Goal: Information Seeking & Learning: Learn about a topic

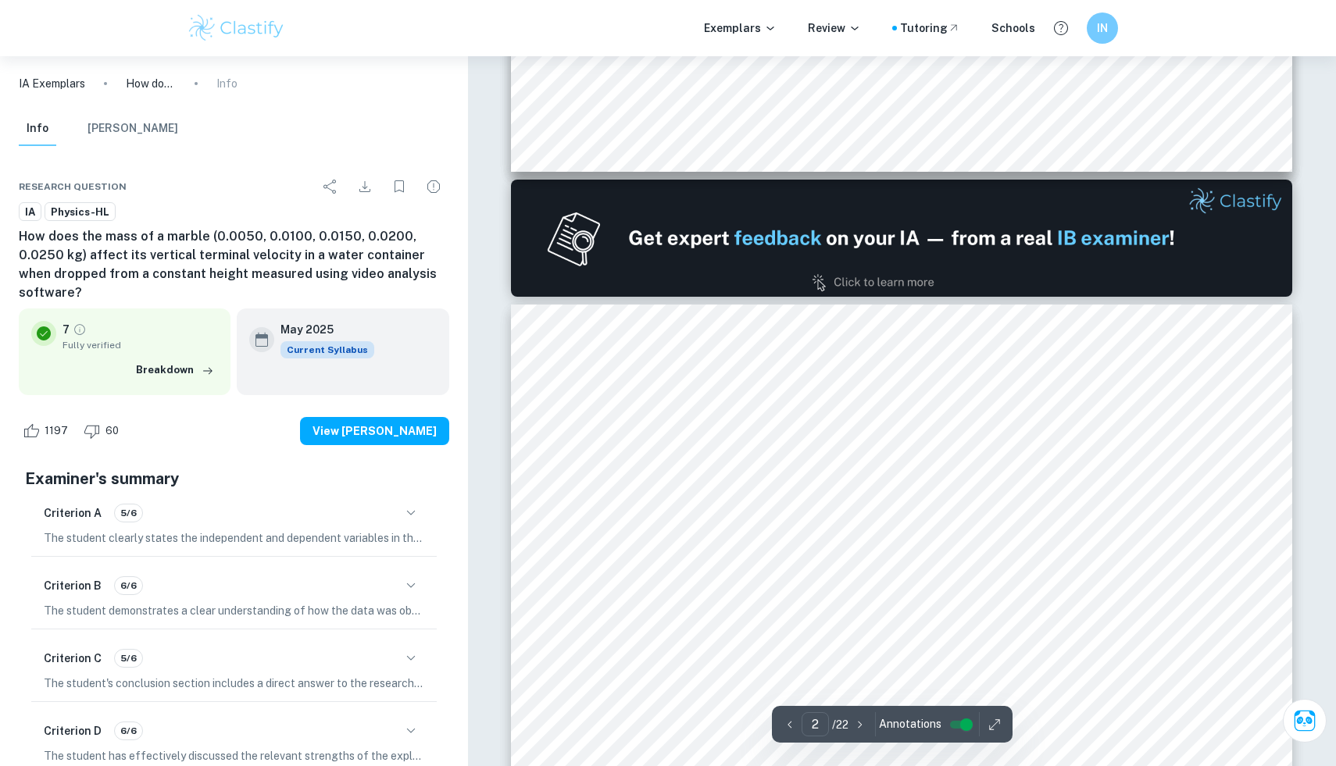
scroll to position [834, 0]
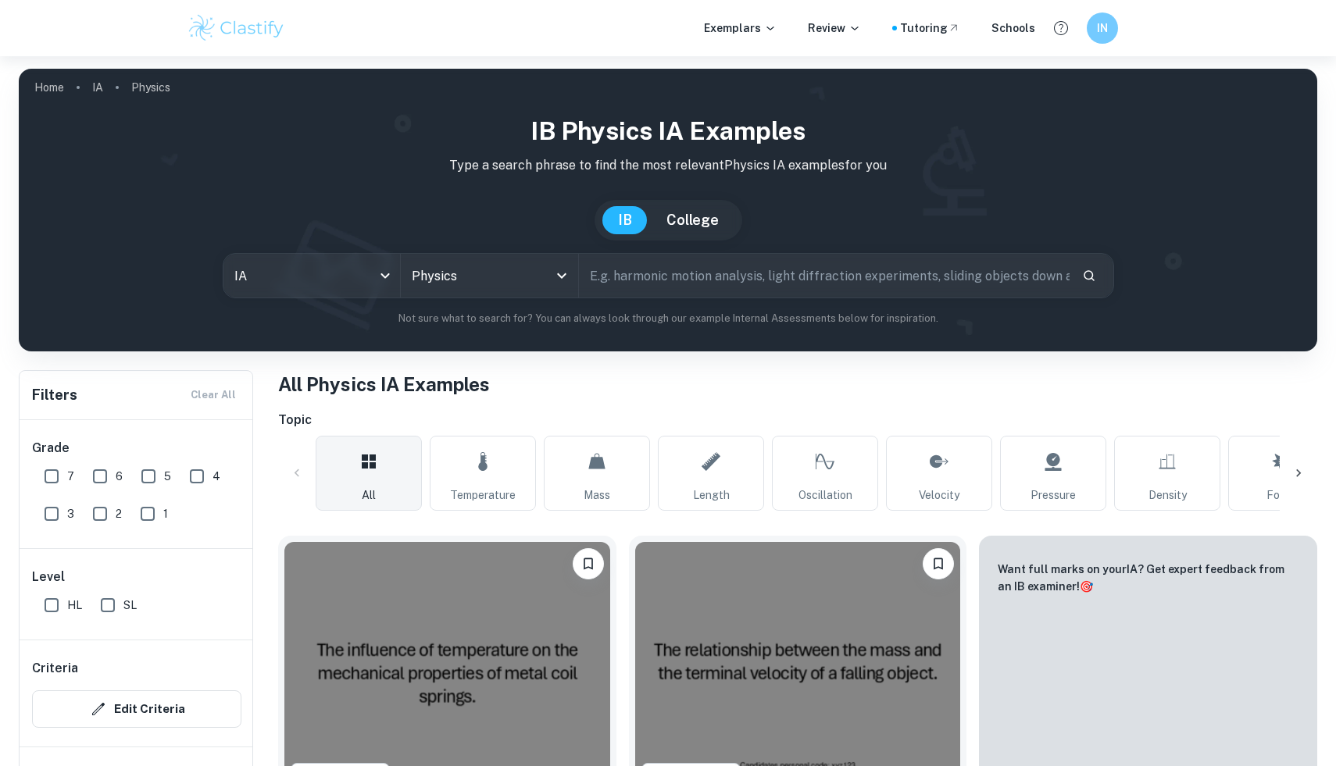
scroll to position [1122, 0]
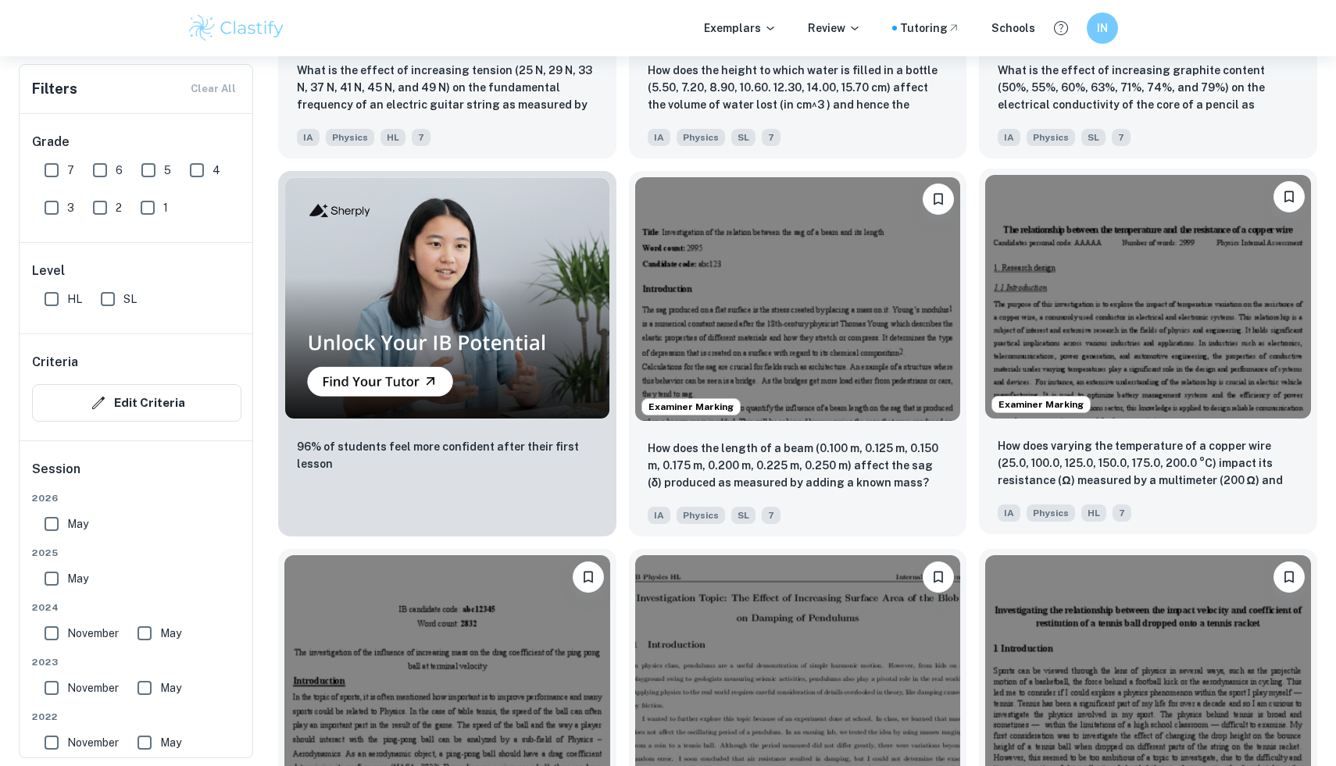
click at [1100, 266] on img at bounding box center [1148, 297] width 326 height 244
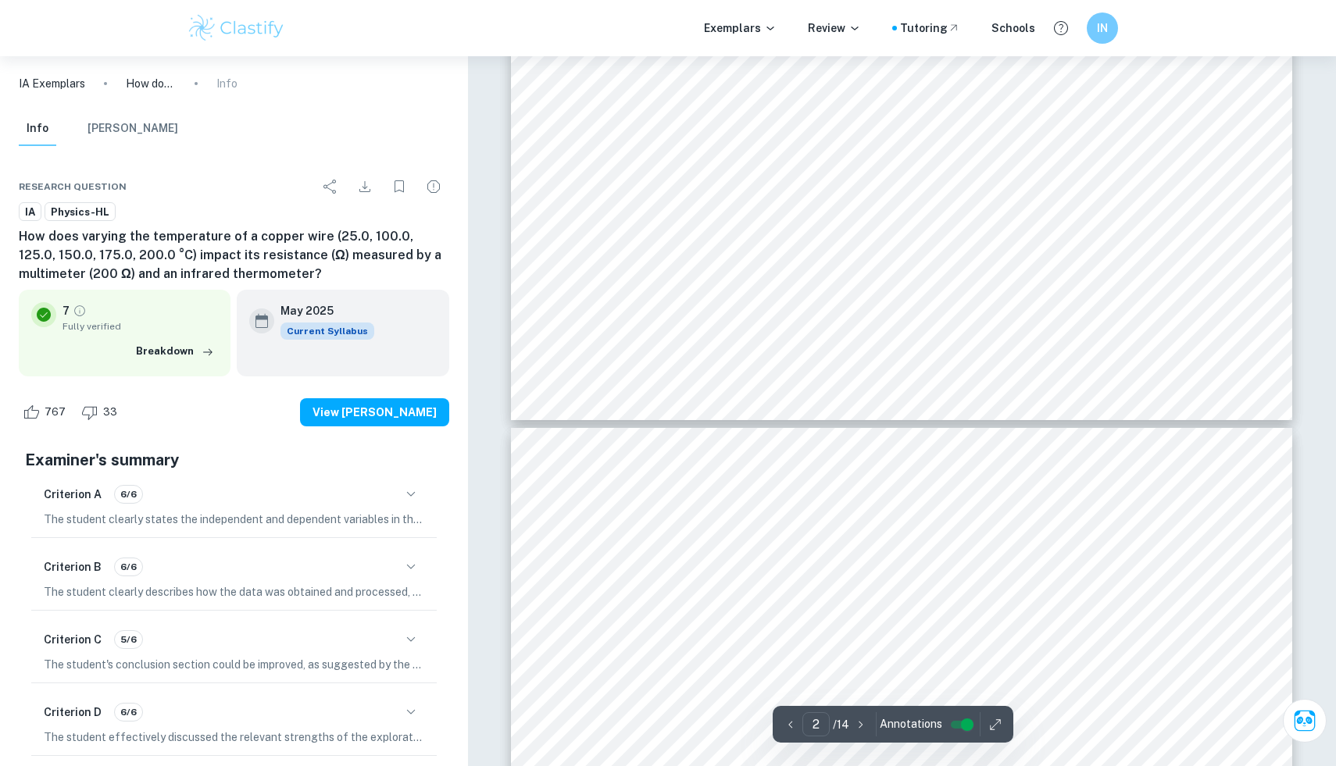
scroll to position [1995, 0]
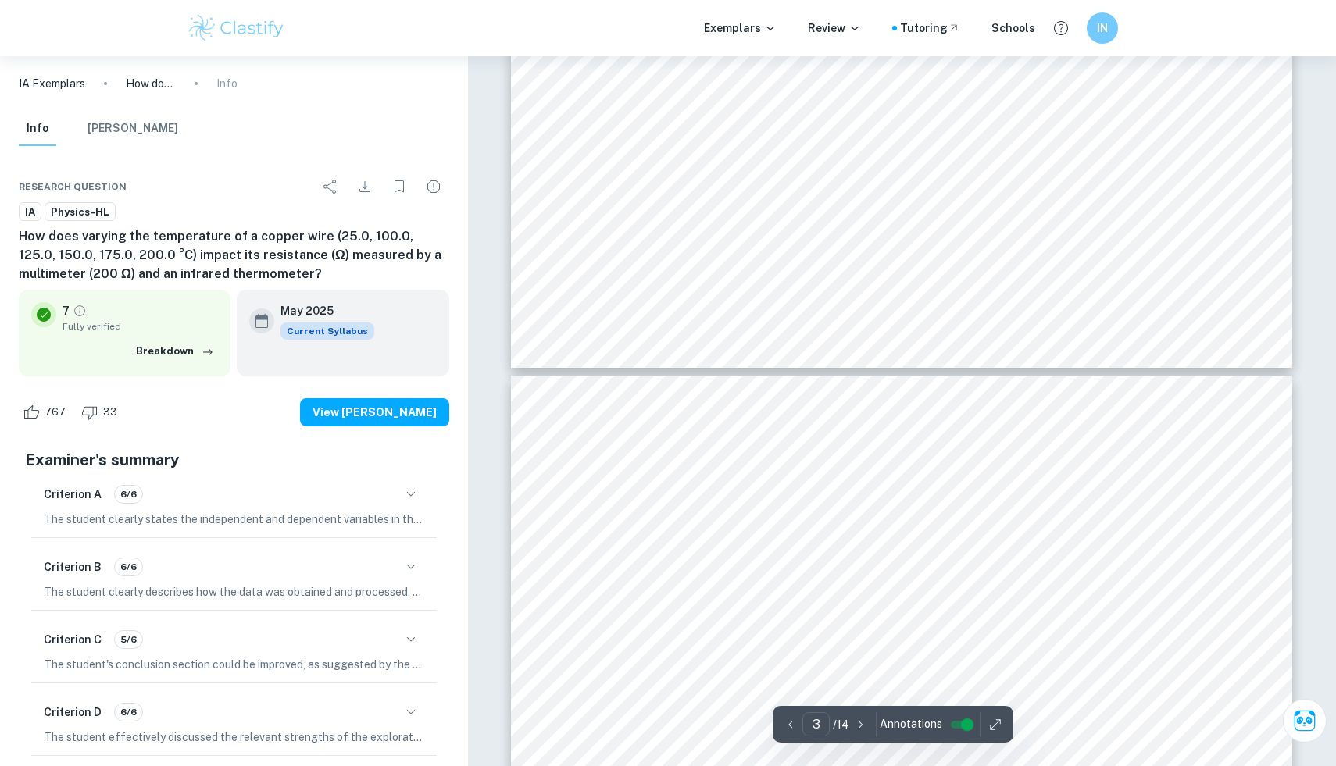
type input "4"
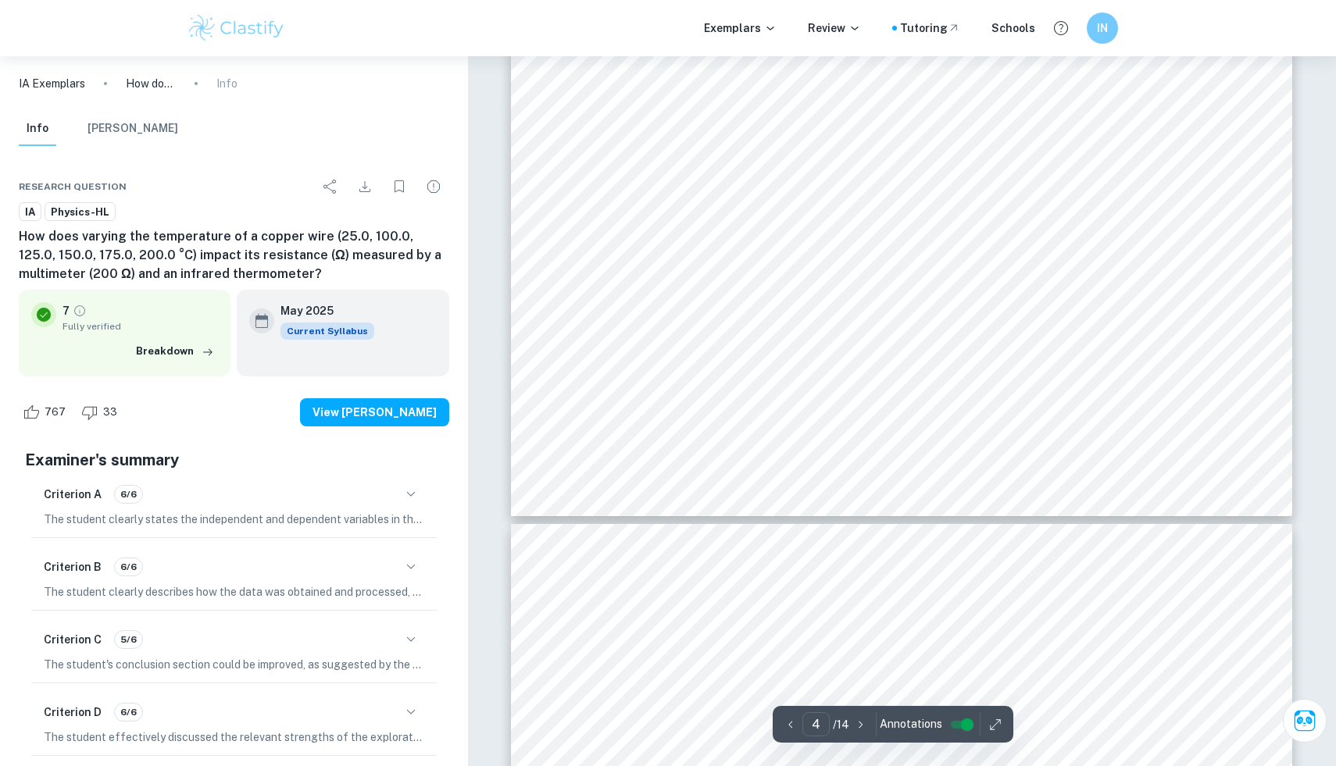
scroll to position [4171, 0]
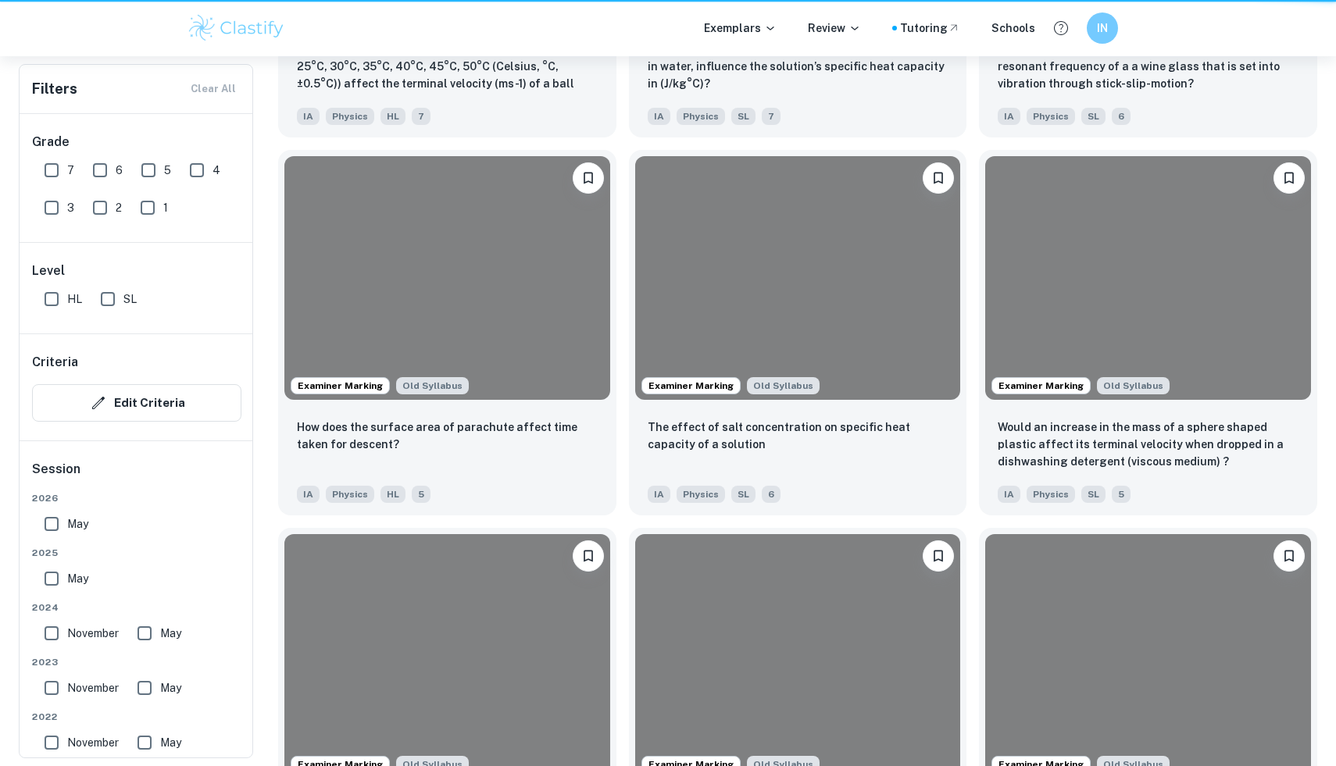
scroll to position [1122, 0]
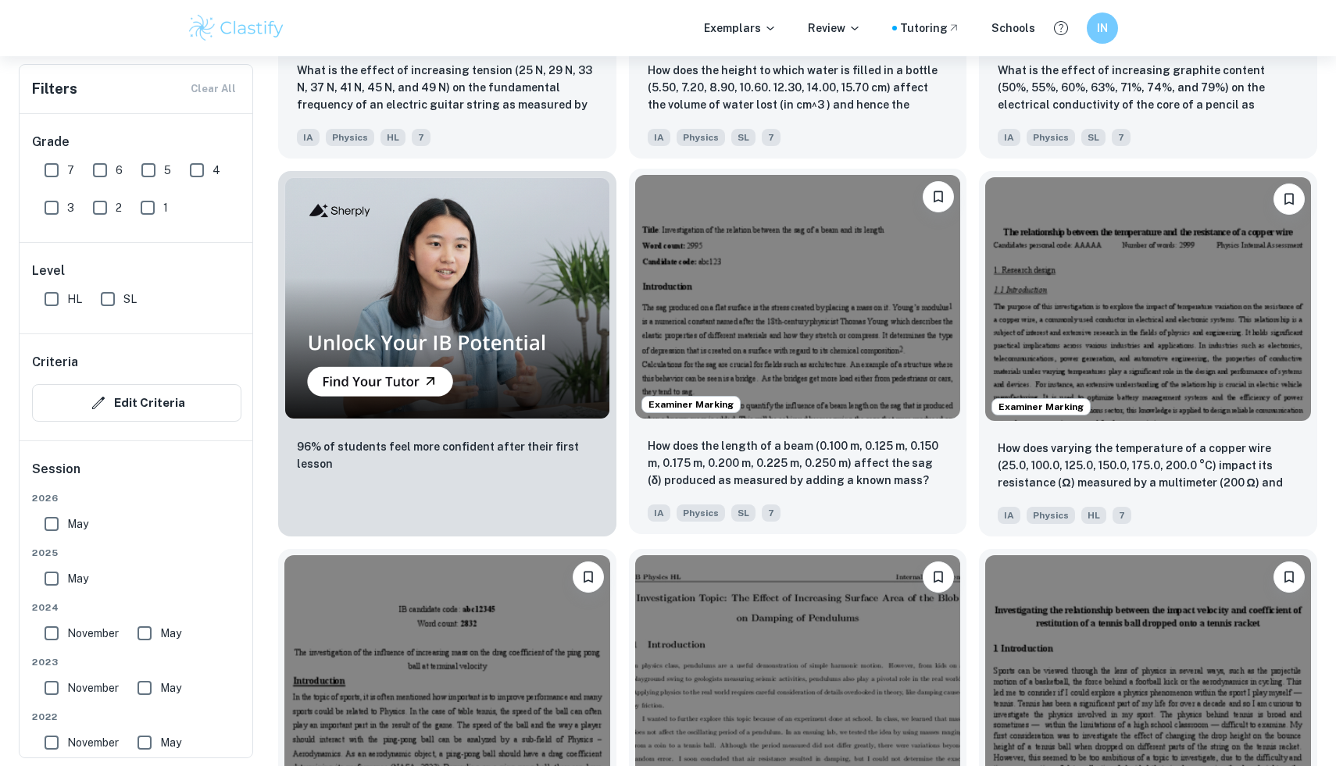
click at [929, 348] on img at bounding box center [798, 297] width 326 height 244
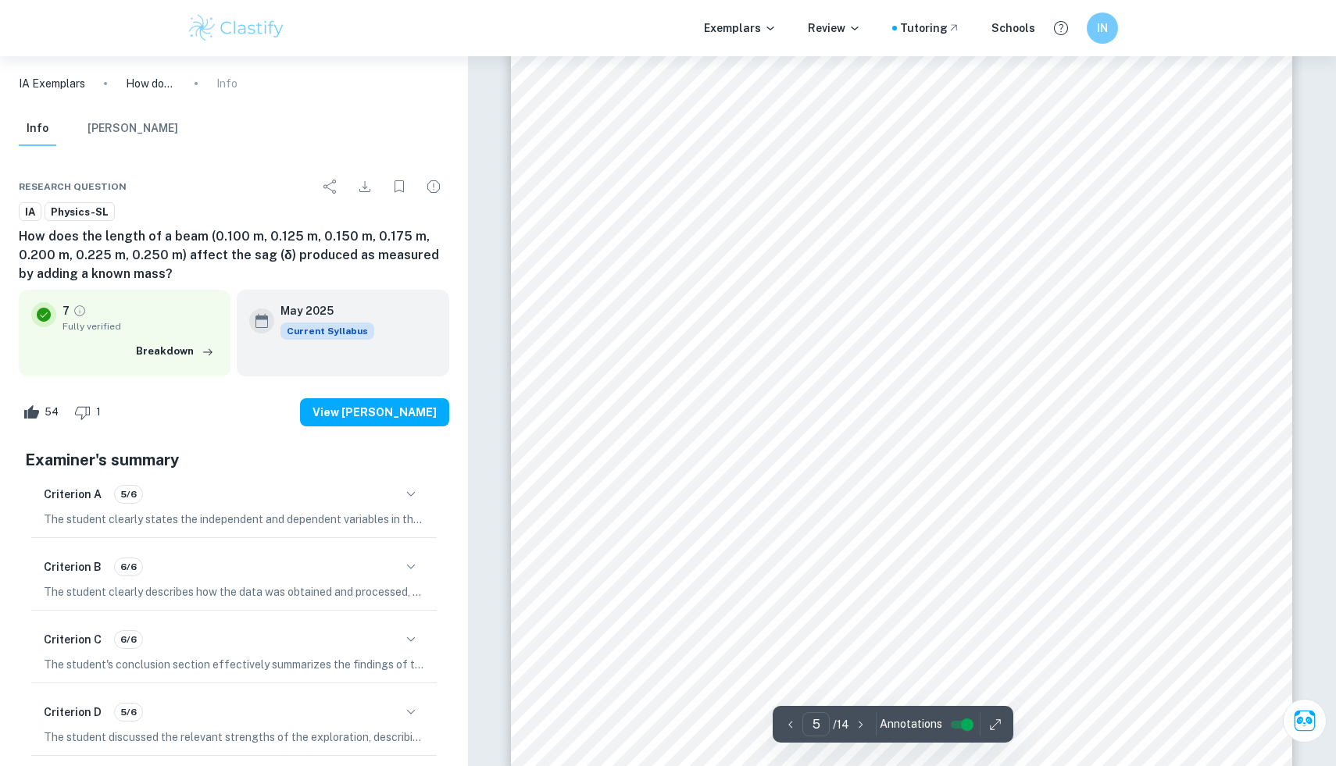
scroll to position [4514, 0]
drag, startPoint x: 599, startPoint y: 308, endPoint x: 803, endPoint y: 306, distance: 203.9
click at [803, 306] on div "5 Method 1. The known mass of 5g was placed on the central point of the beam of…" at bounding box center [901, 263] width 781 height 1011
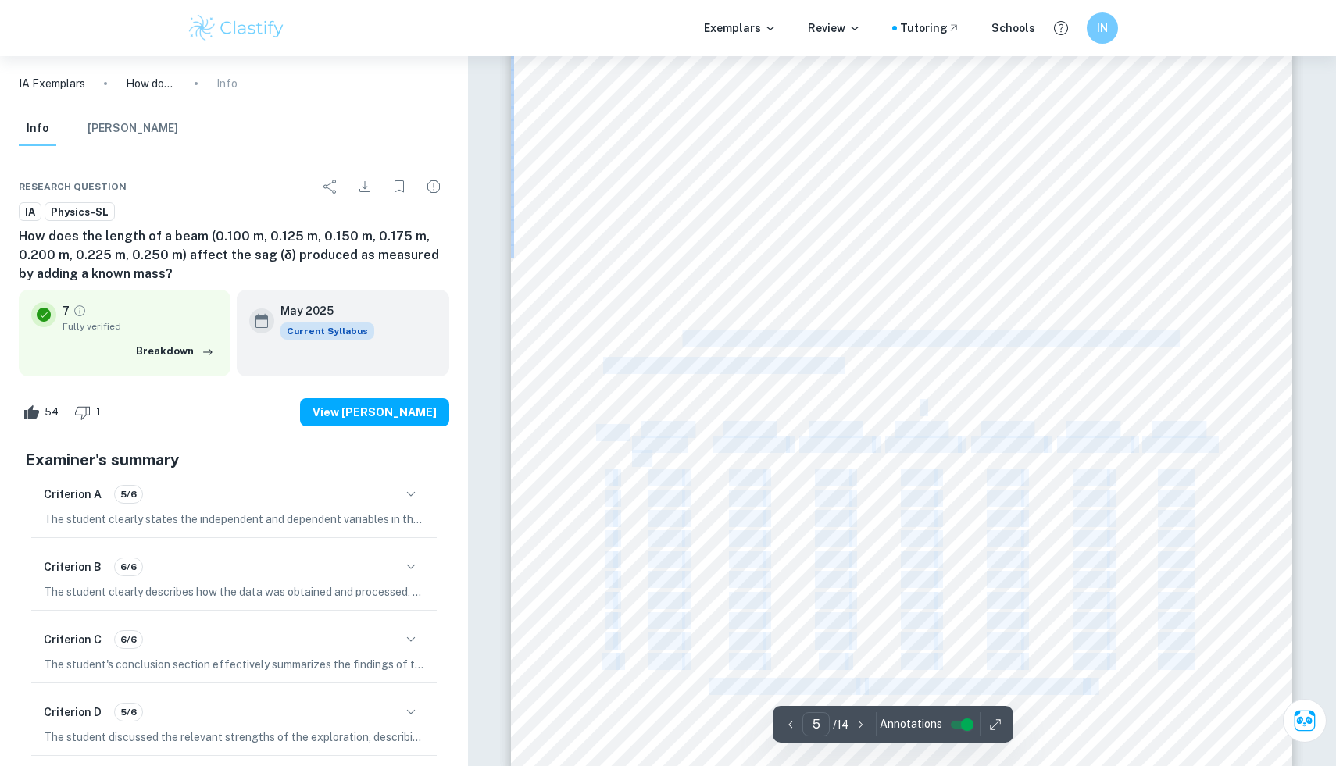
drag, startPoint x: 802, startPoint y: 312, endPoint x: 682, endPoint y: 330, distance: 120.9
click at [682, 330] on div "5 Method 1. The known mass of 5g was placed on the central point of the beam of…" at bounding box center [901, 263] width 781 height 1011
click at [654, 355] on div "5 Method 1. The known mass of 5g was placed on the central point of the beam of…" at bounding box center [901, 263] width 781 height 1011
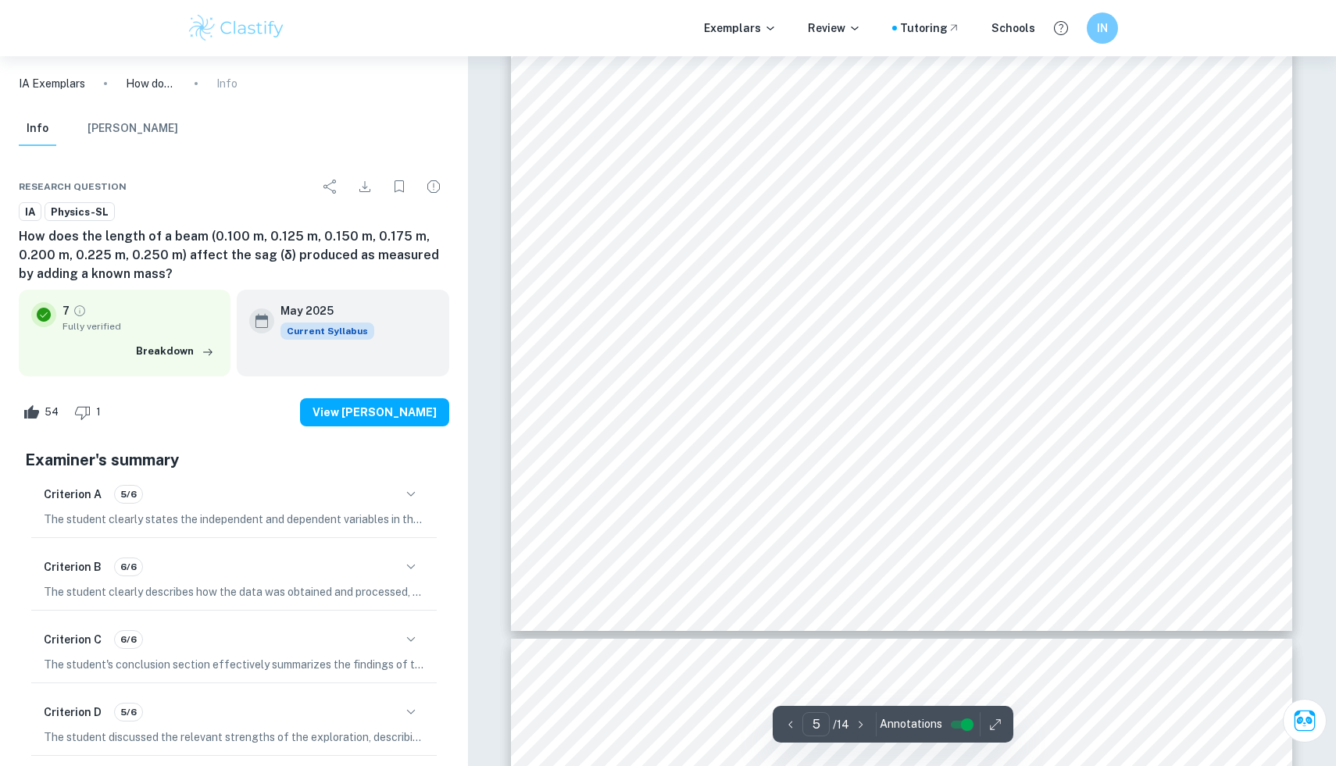
scroll to position [4601, 0]
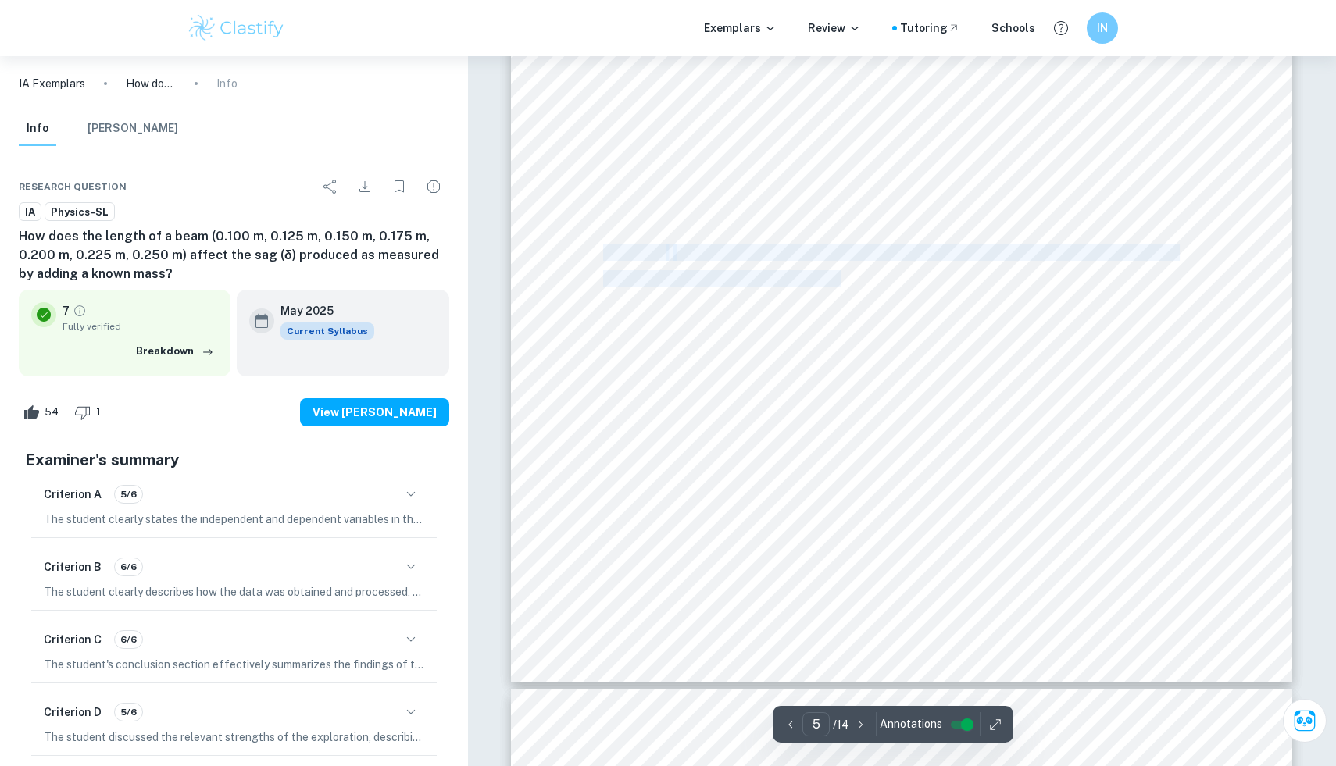
drag, startPoint x: 605, startPoint y: 255, endPoint x: 840, endPoint y: 278, distance: 235.5
click at [840, 278] on div "5 Method 1. The known mass of 5g was placed on the central point of the beam of…" at bounding box center [901, 176] width 781 height 1011
copy div "The sag ( ÿ ) created by the mass with regards to the different lengths was exa…"
click at [564, 234] on div "5 Method 1. The known mass of 5g was placed on the central point of the beam of…" at bounding box center [901, 176] width 781 height 1011
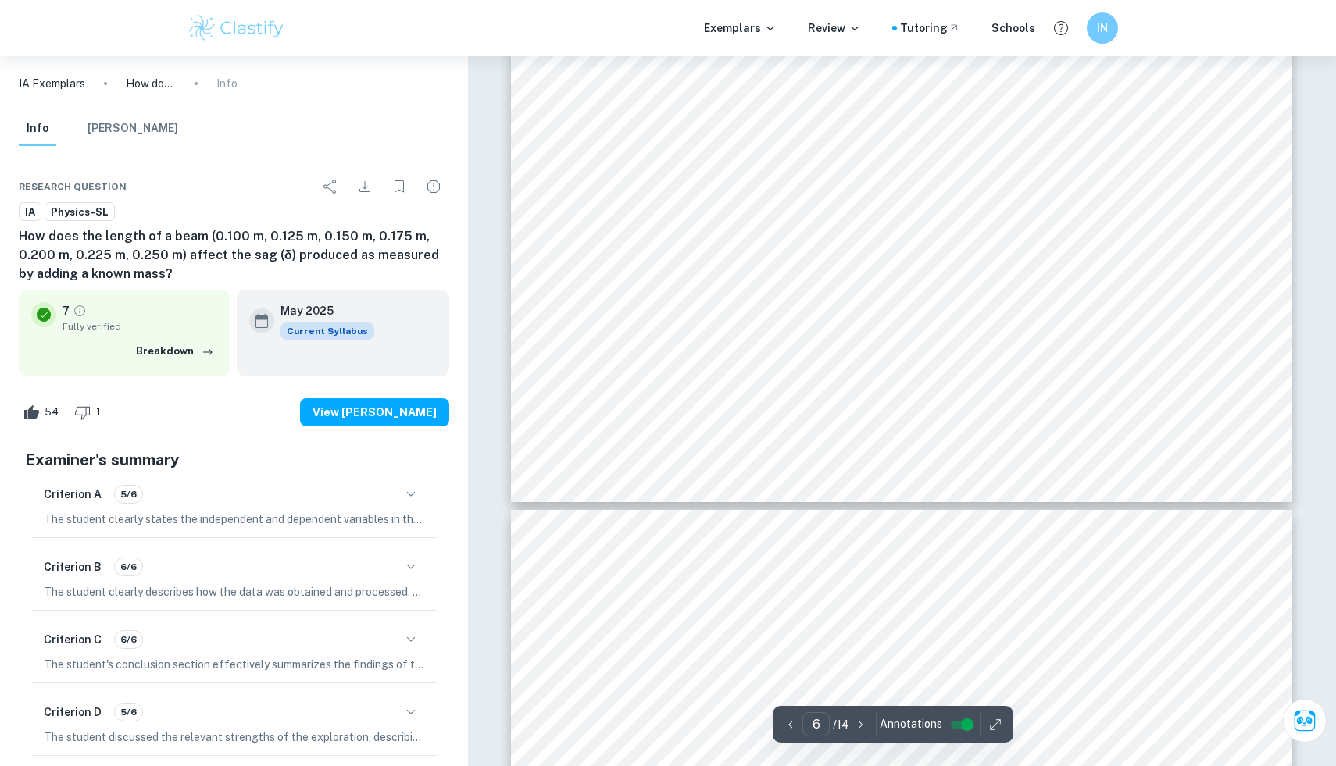
scroll to position [5794, 0]
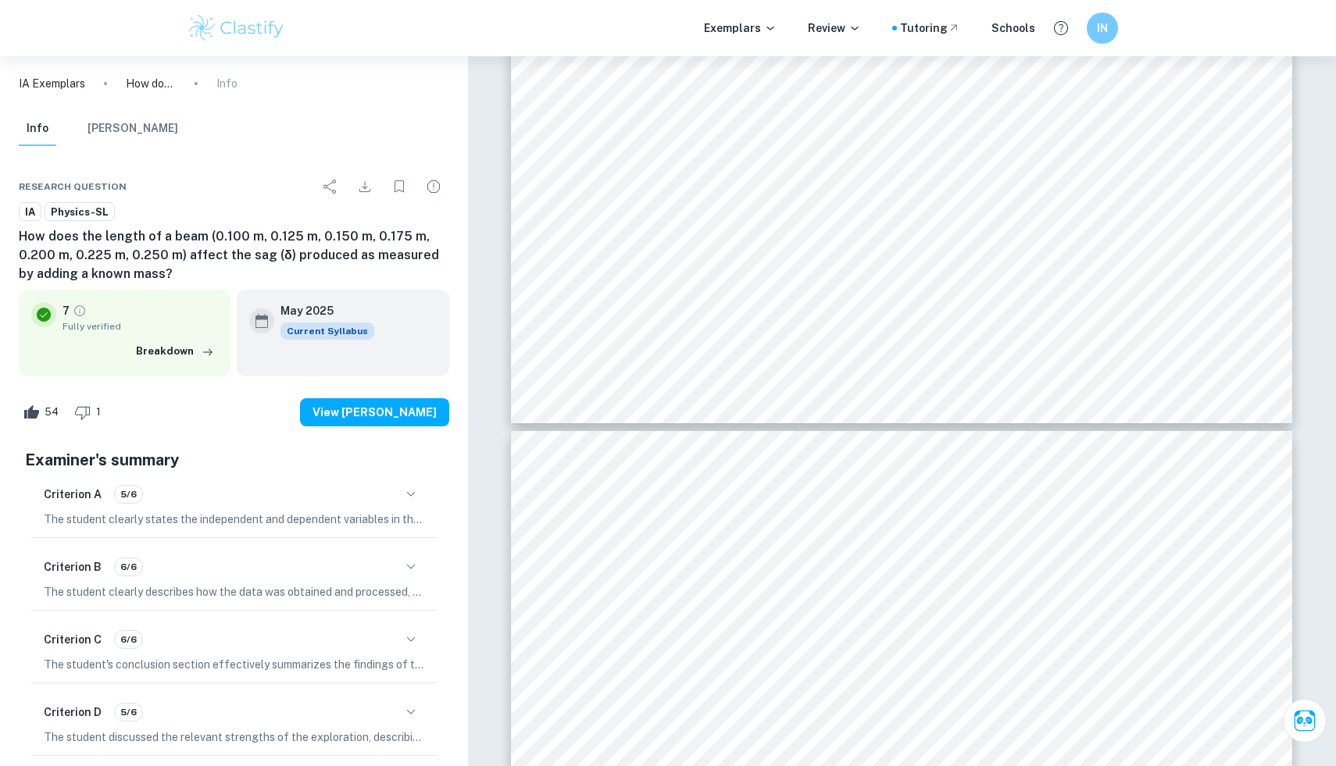
type input "7"
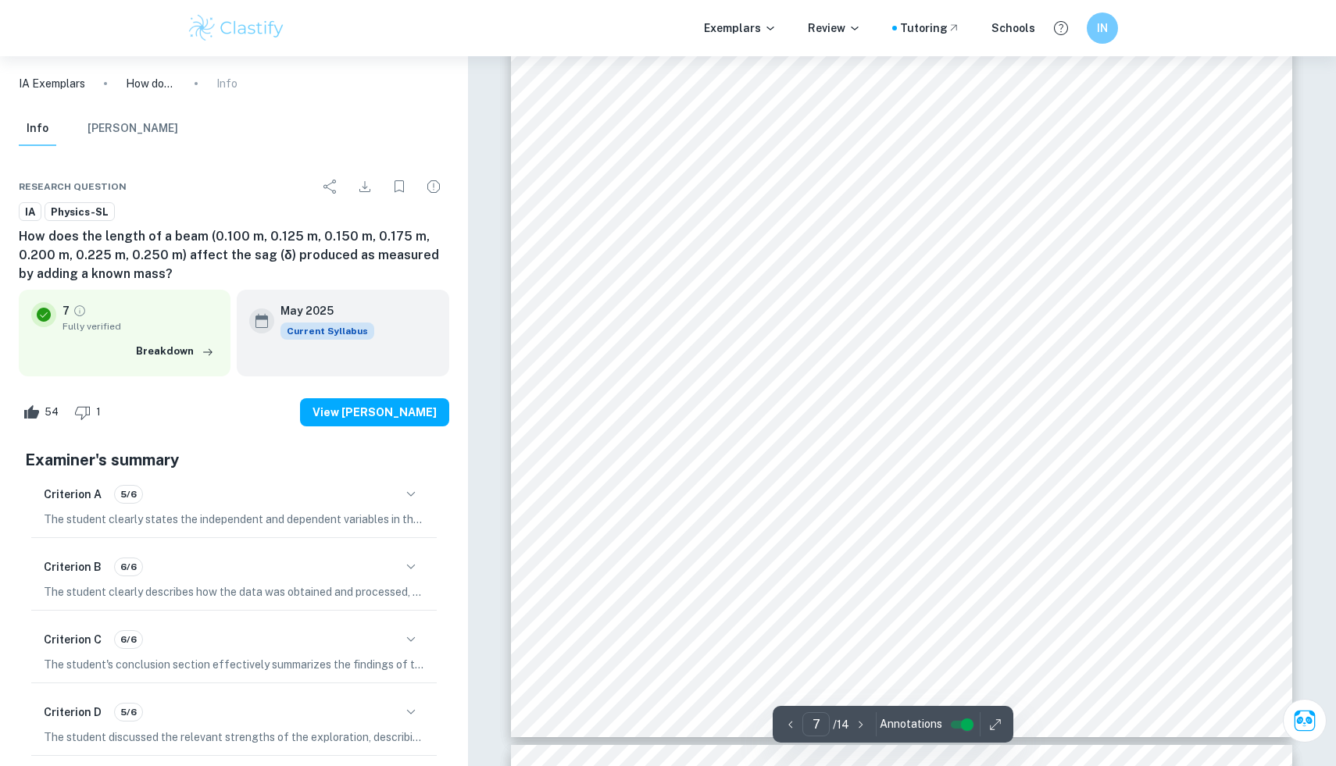
scroll to position [6584, 0]
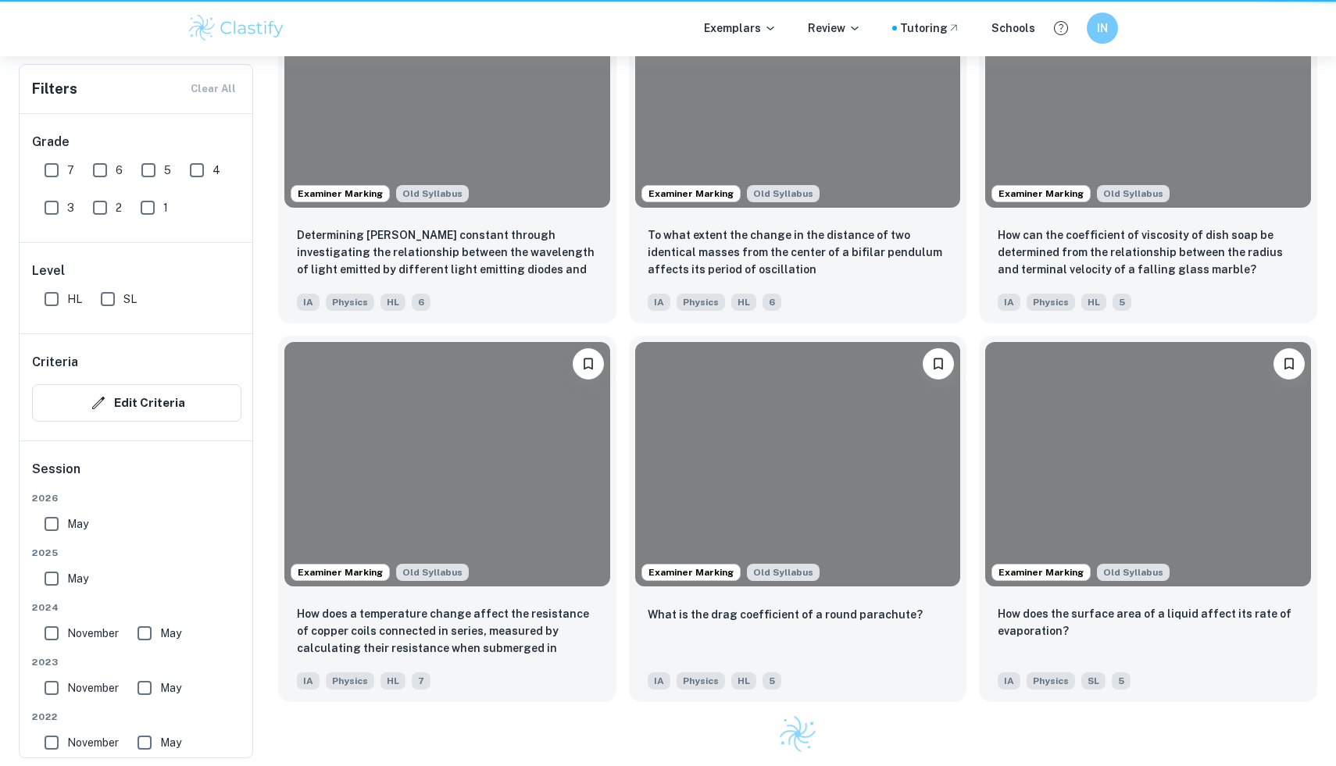
scroll to position [1122, 0]
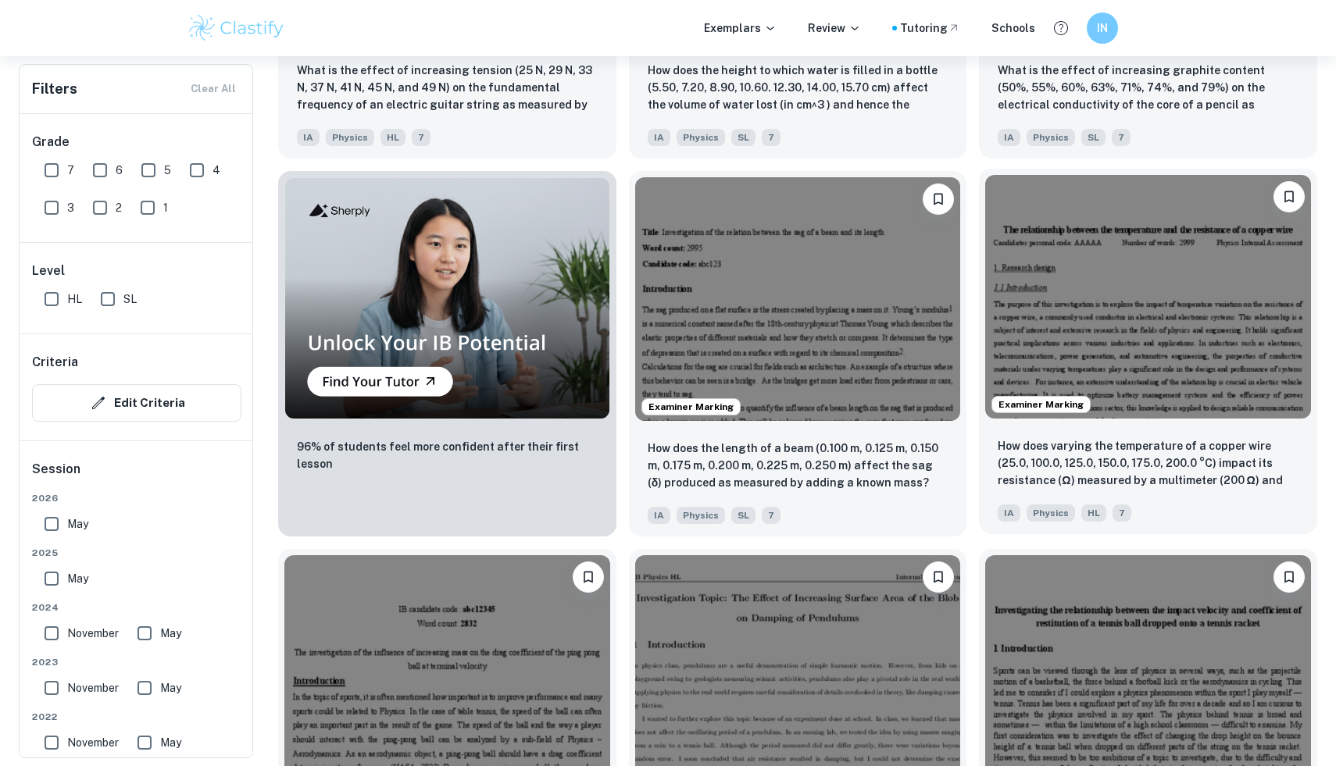
click at [1126, 289] on img at bounding box center [1148, 297] width 326 height 244
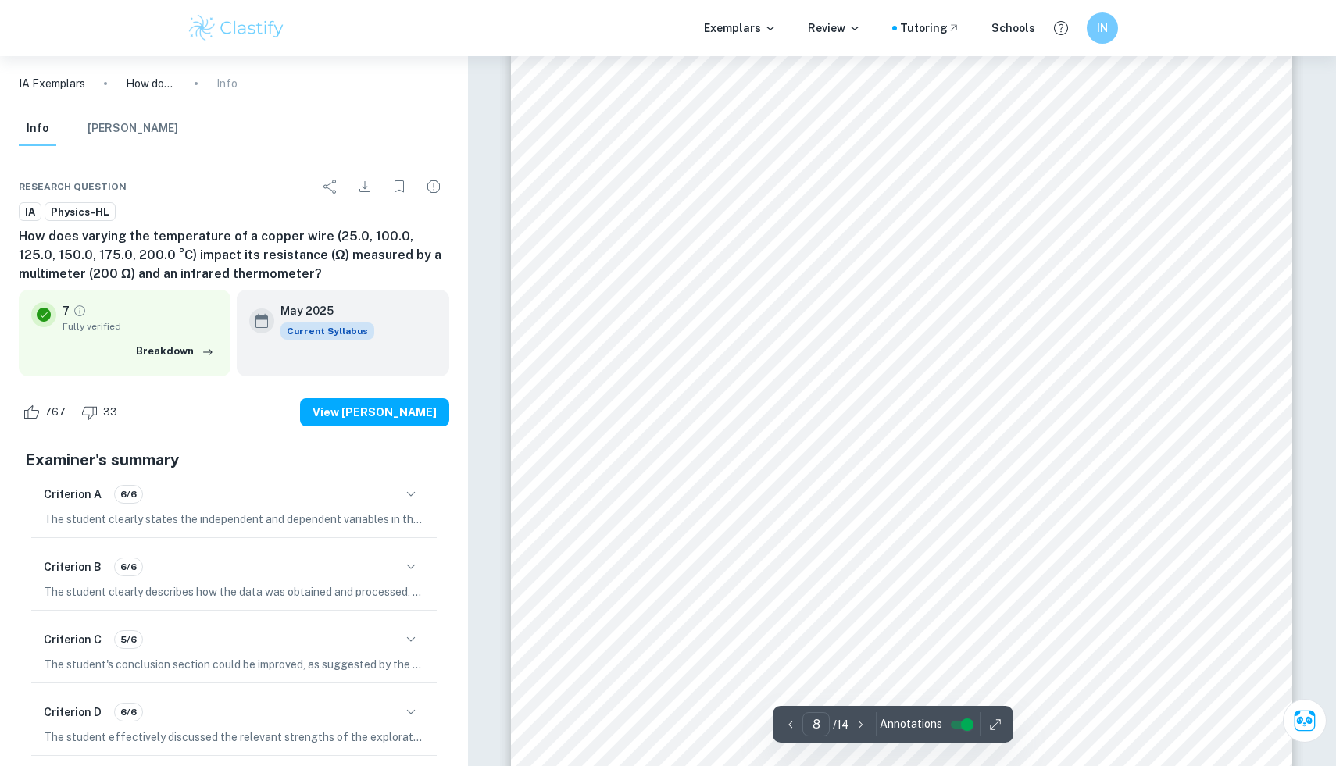
scroll to position [8198, 0]
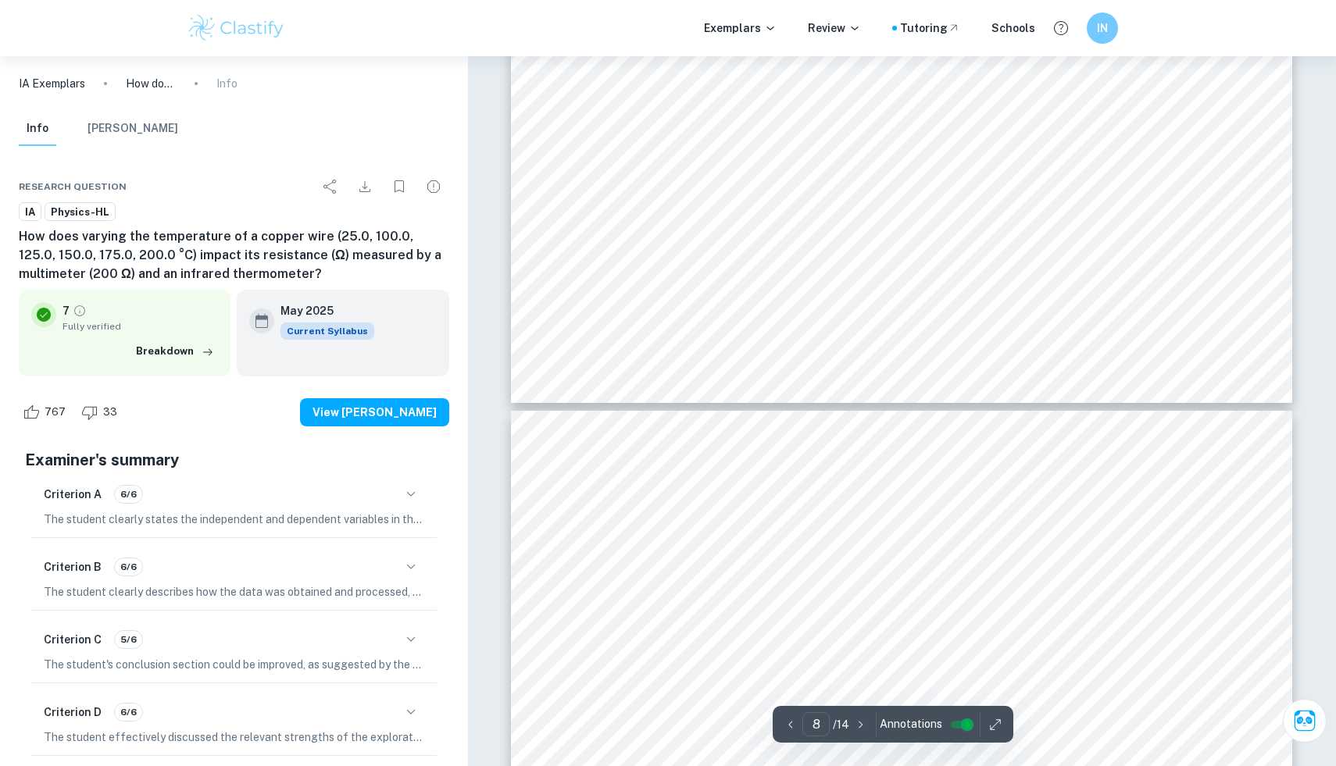
type input "9"
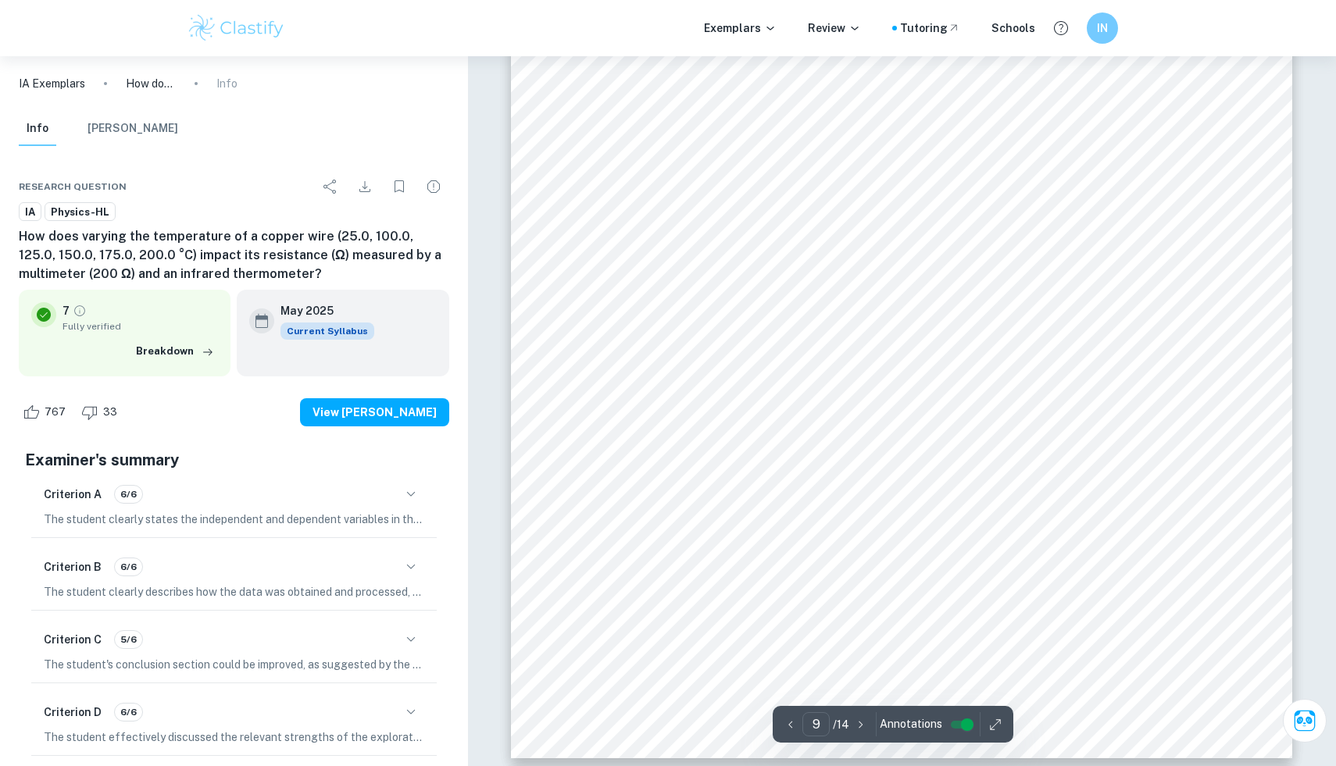
scroll to position [9444, 0]
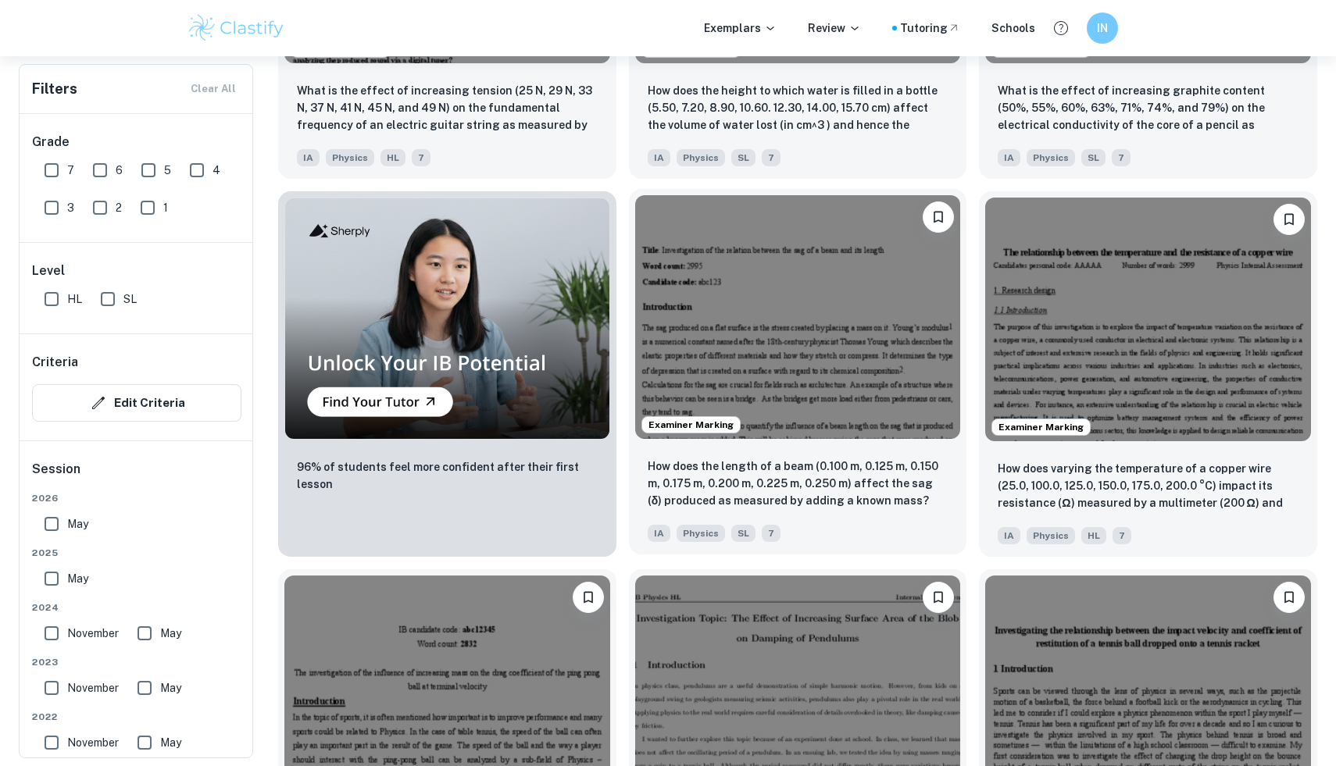
scroll to position [1097, 0]
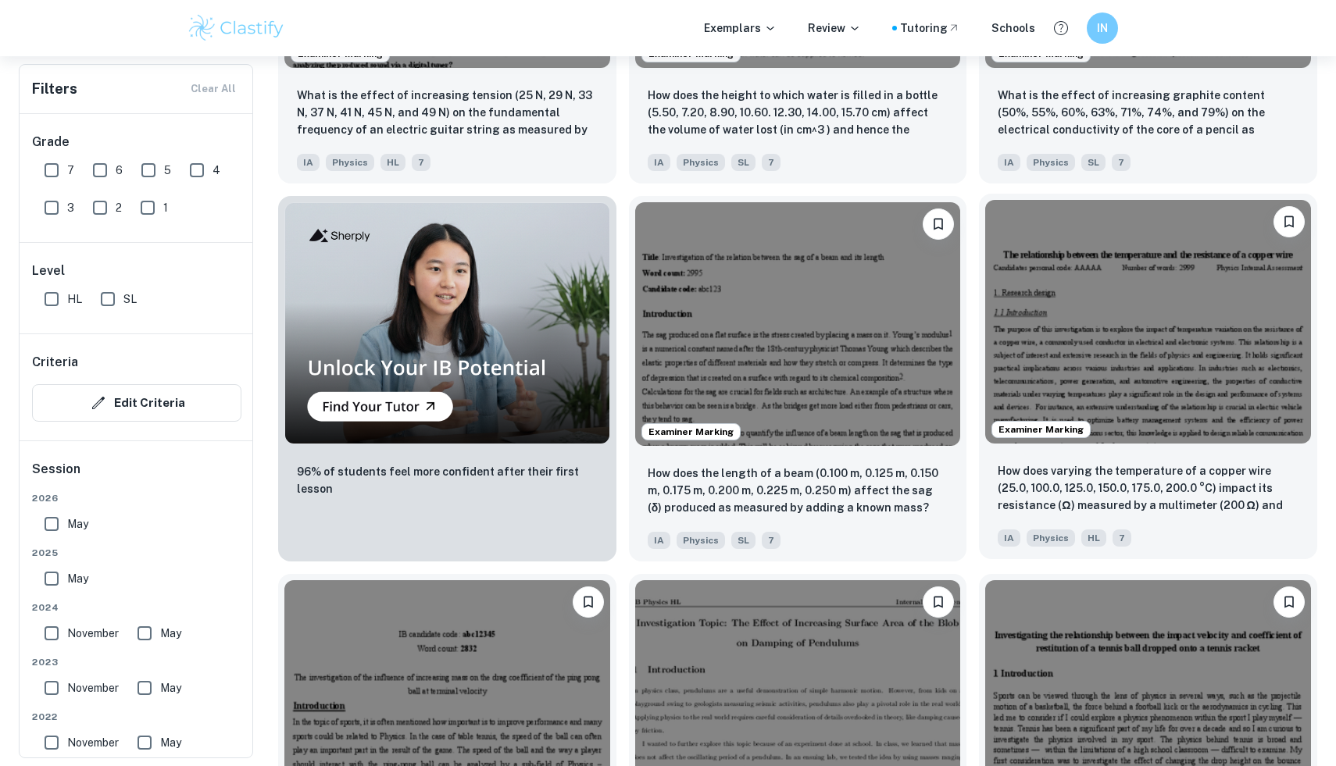
click at [1147, 328] on img at bounding box center [1148, 322] width 326 height 244
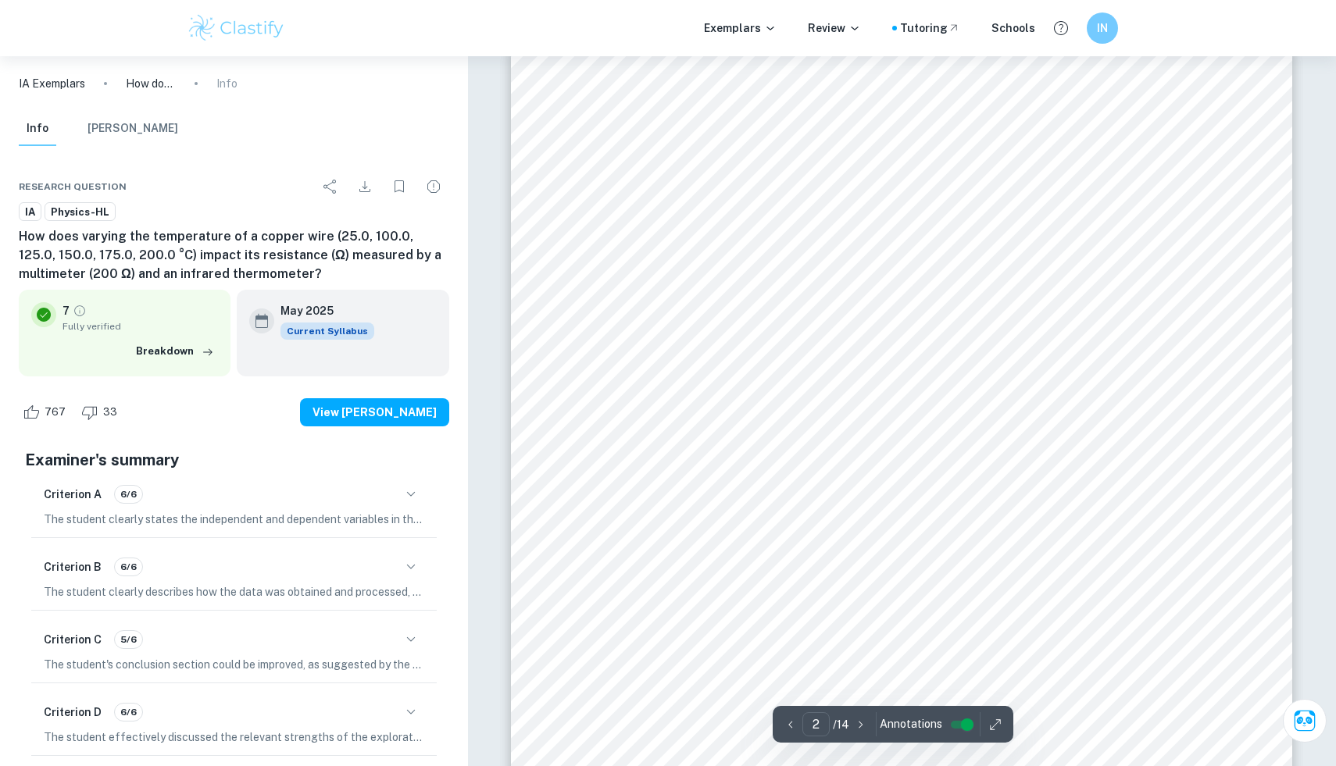
scroll to position [1270, 0]
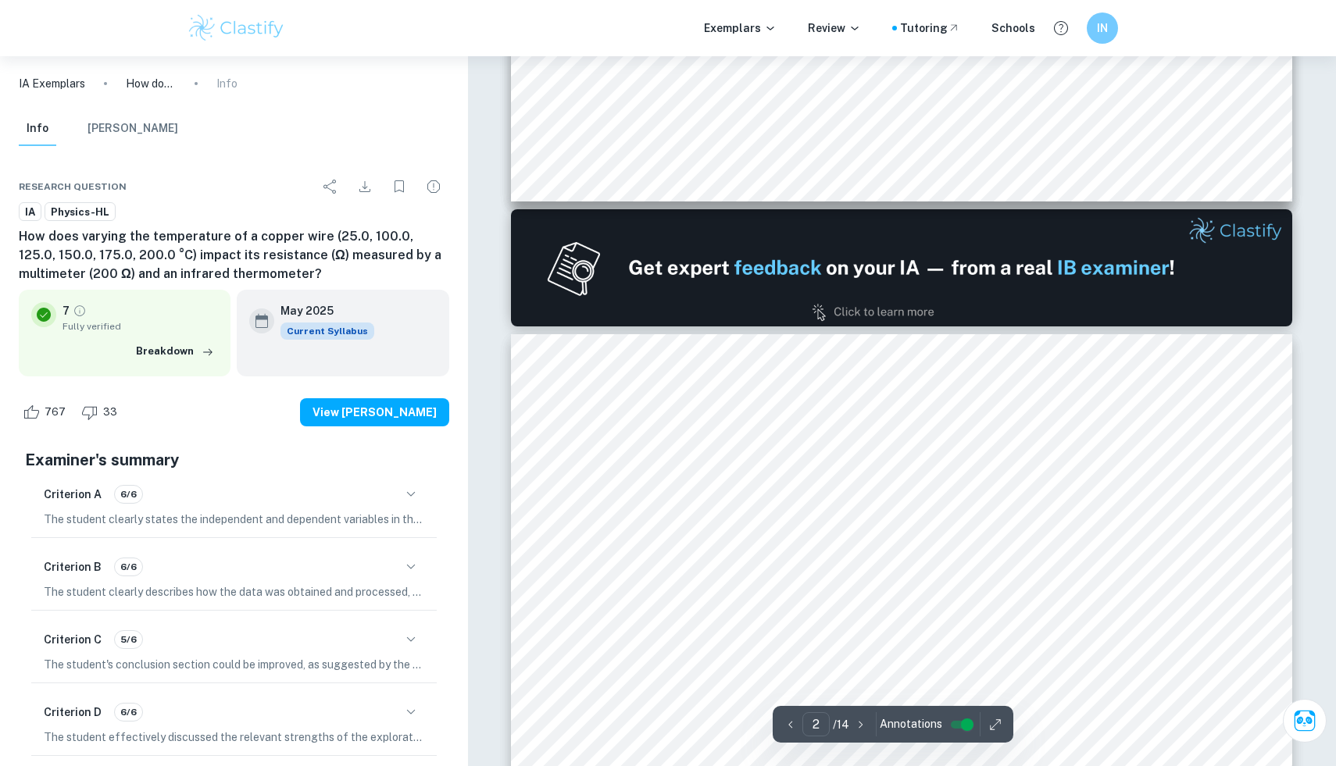
type input "1"
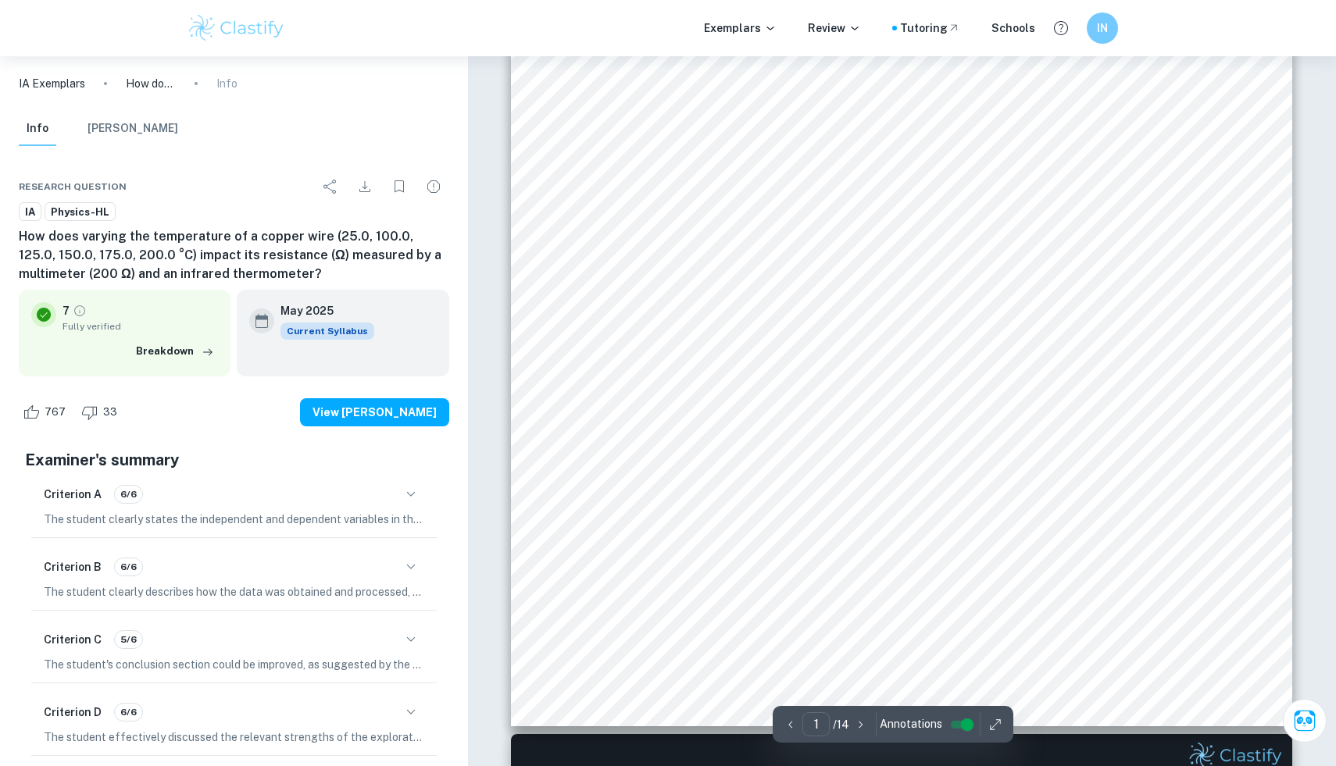
scroll to position [448, 0]
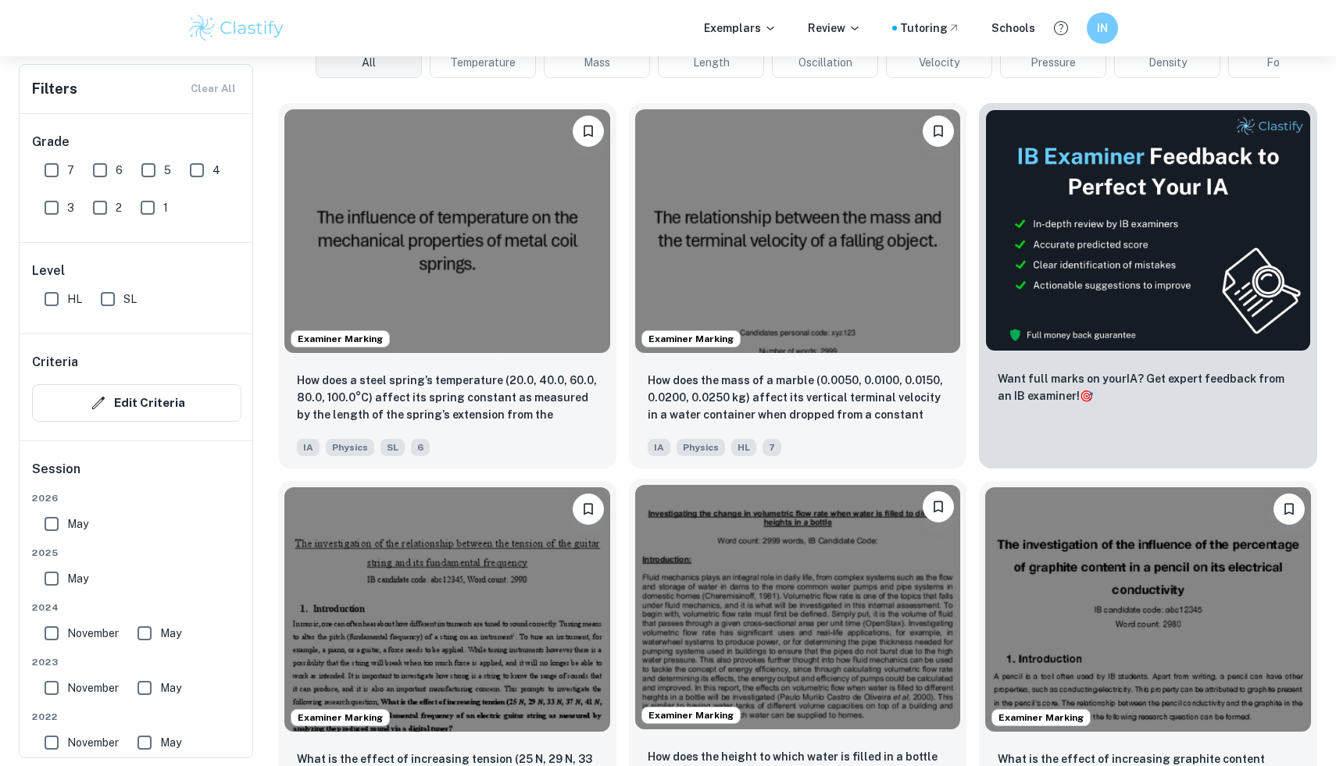
scroll to position [410, 0]
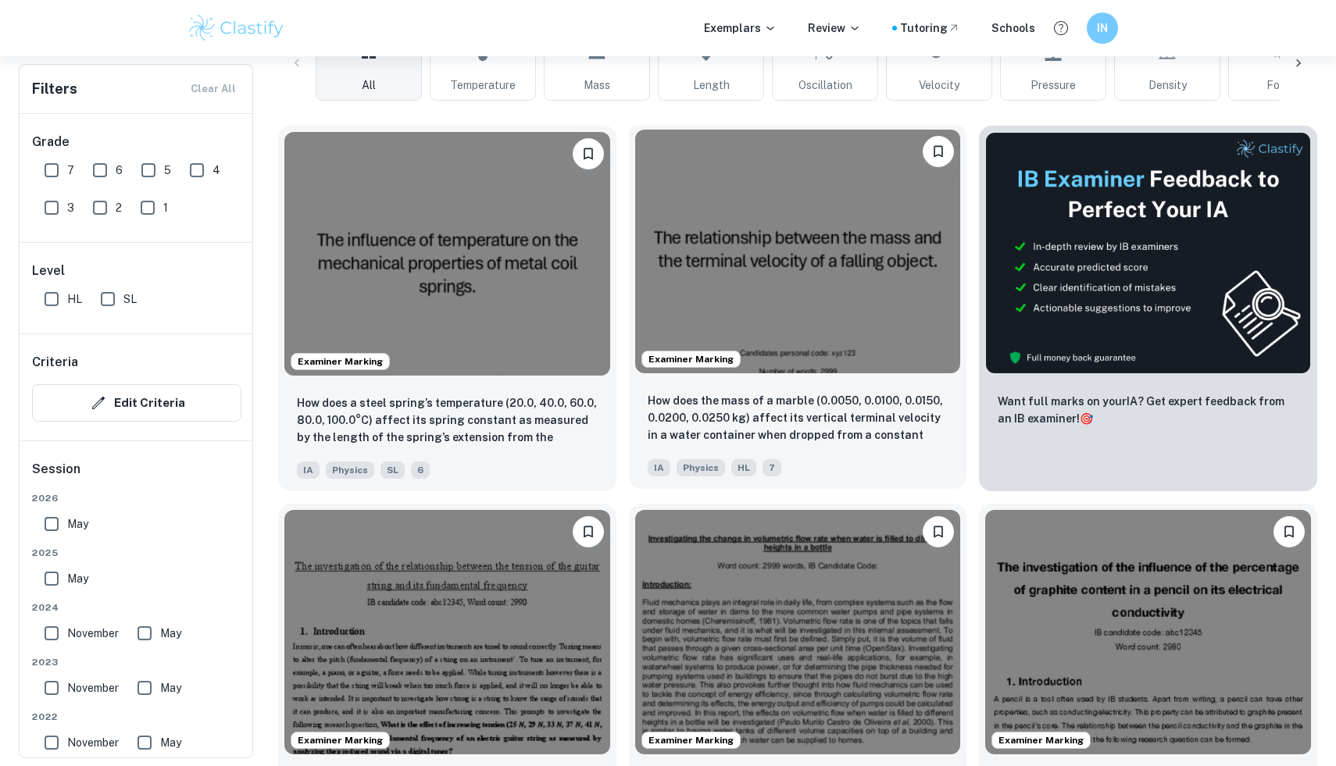
click at [752, 234] on img at bounding box center [798, 252] width 326 height 244
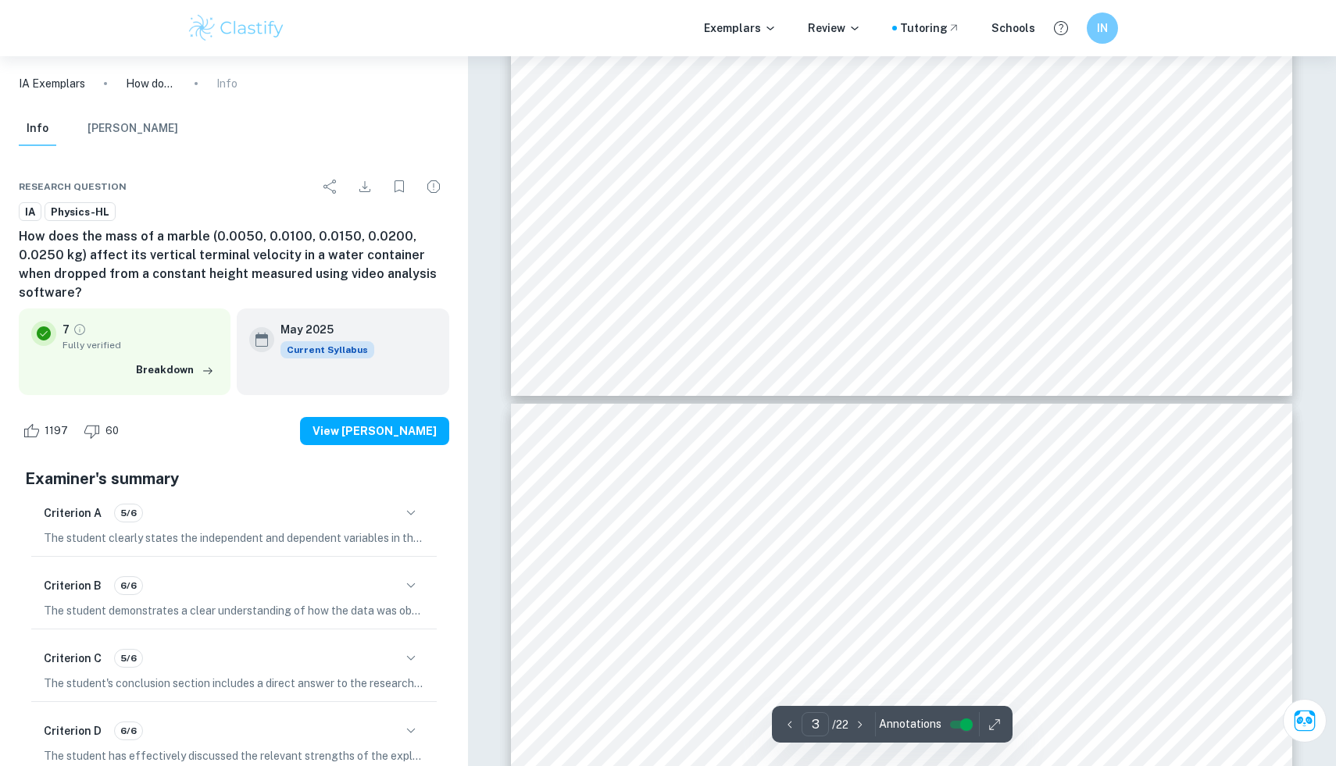
type input "4"
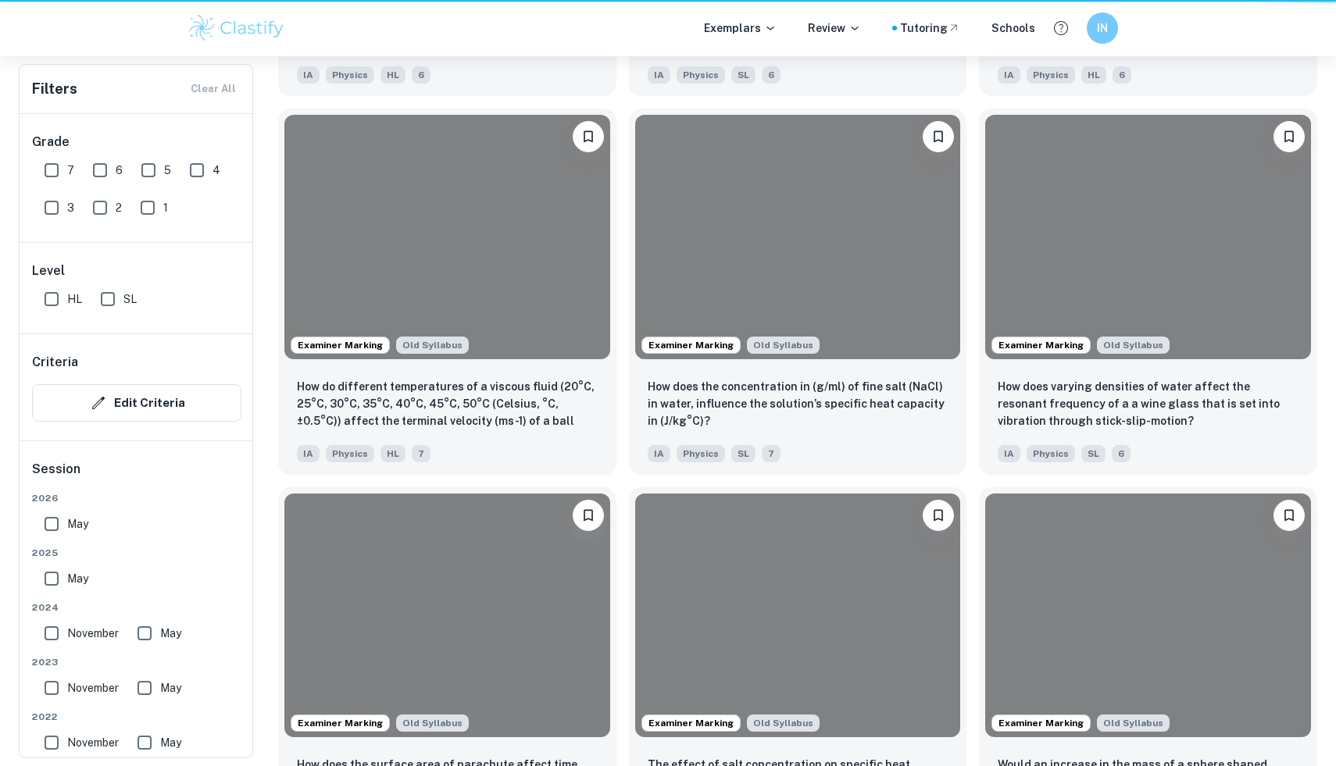
scroll to position [410, 0]
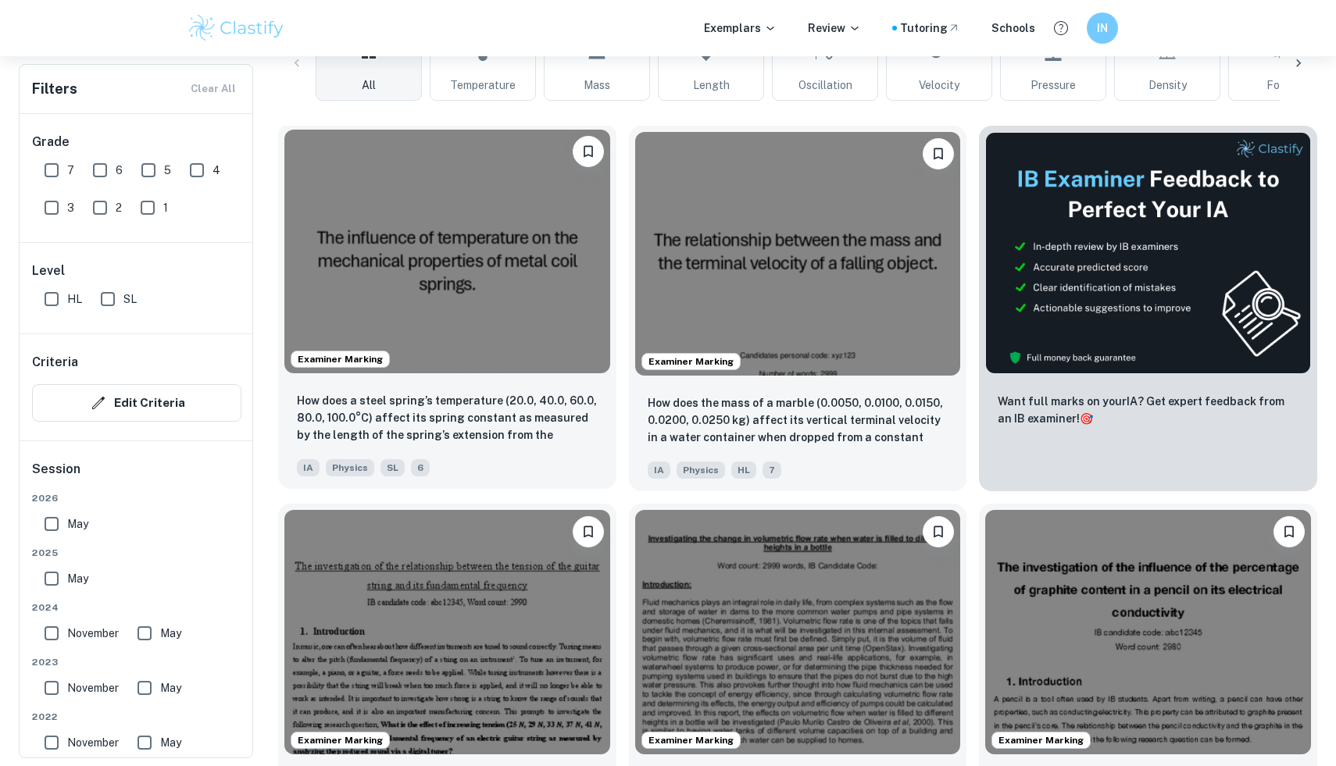
click at [512, 261] on img at bounding box center [447, 252] width 326 height 244
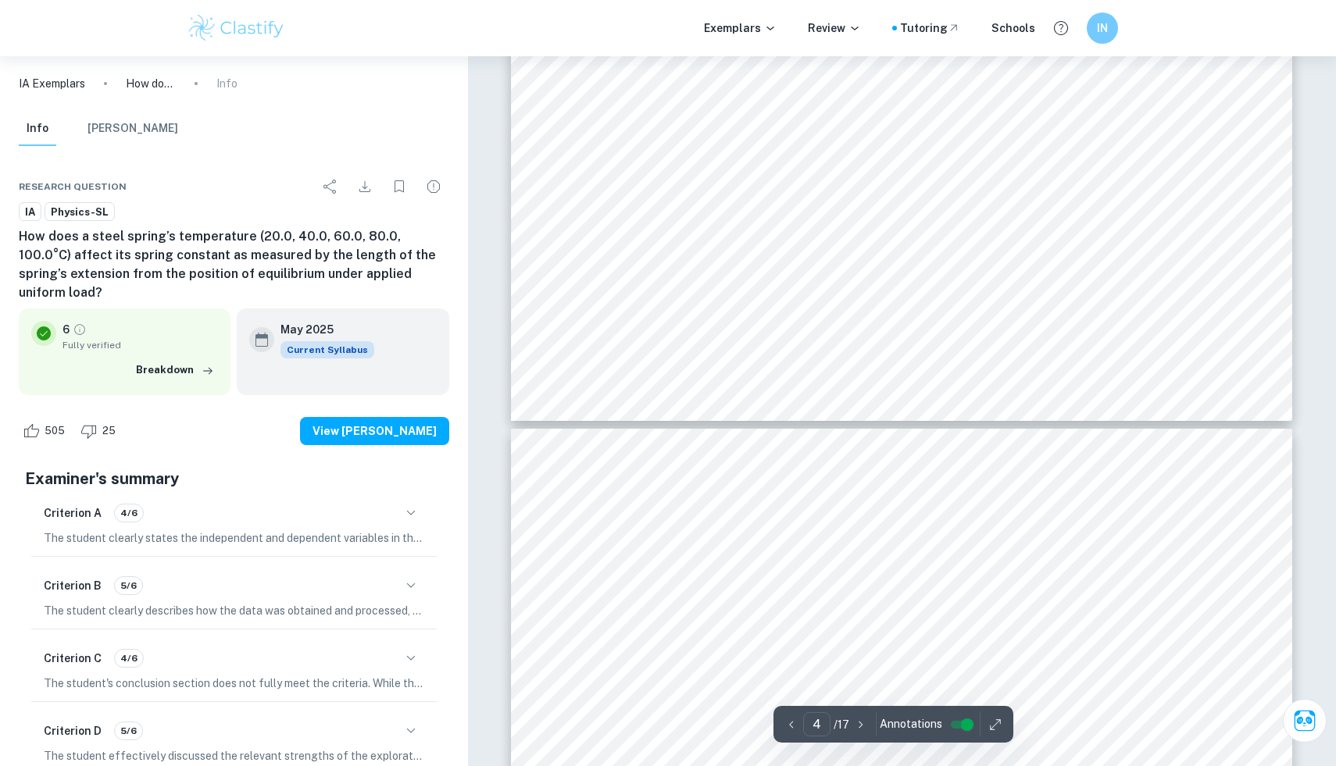
type input "3"
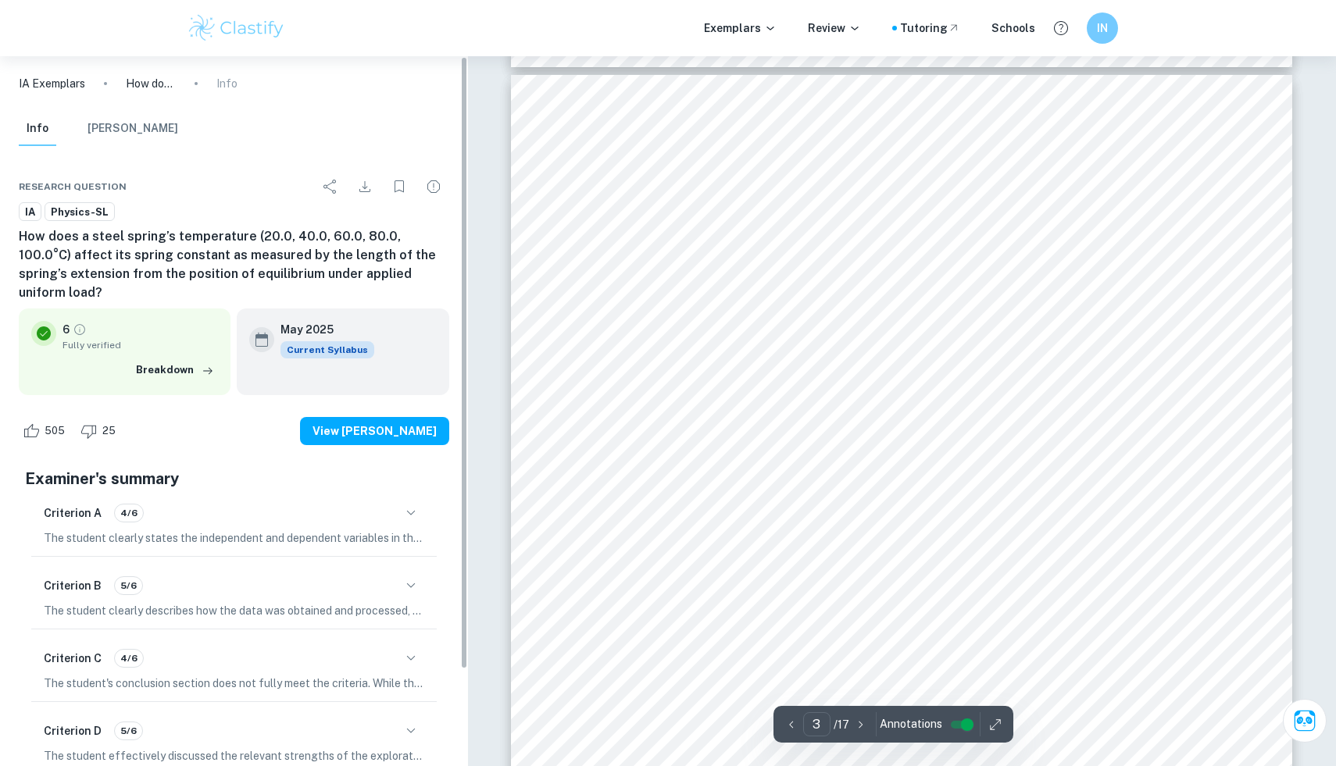
scroll to position [2173, 0]
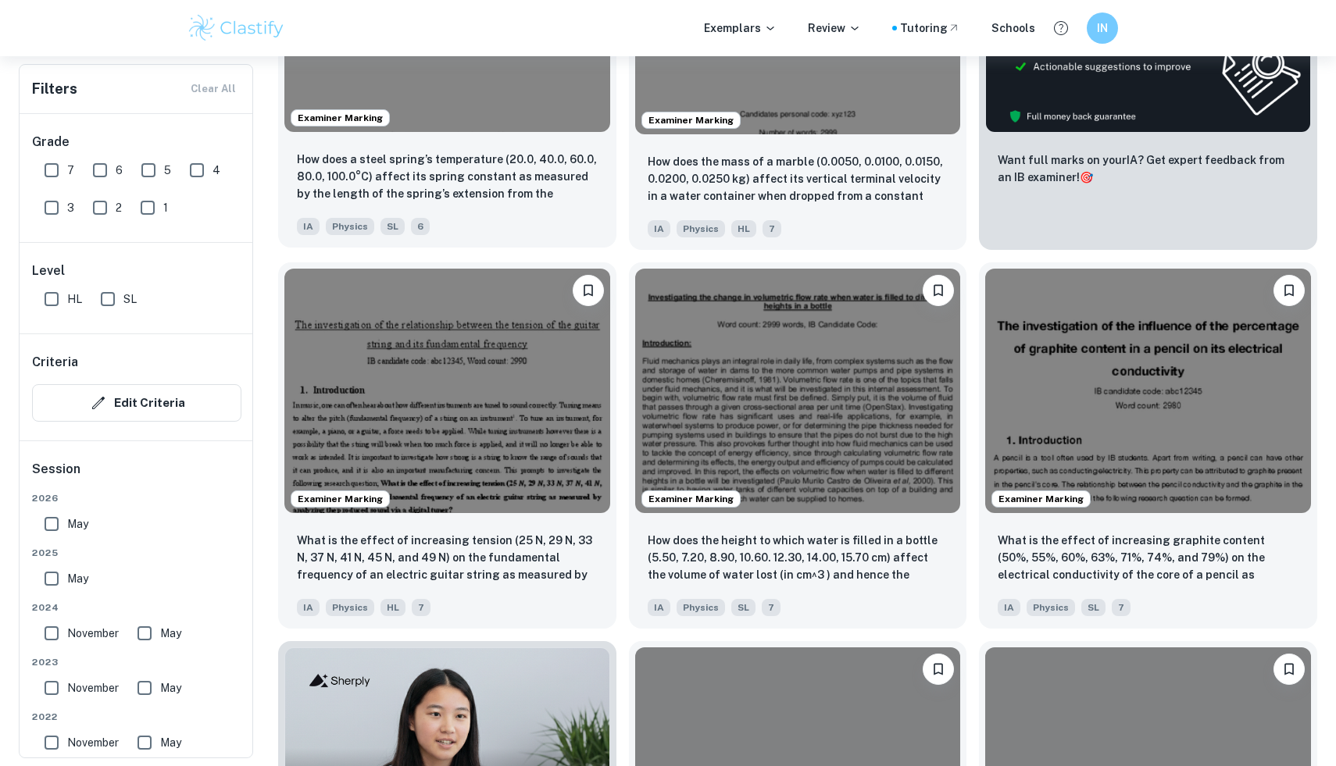
scroll to position [657, 0]
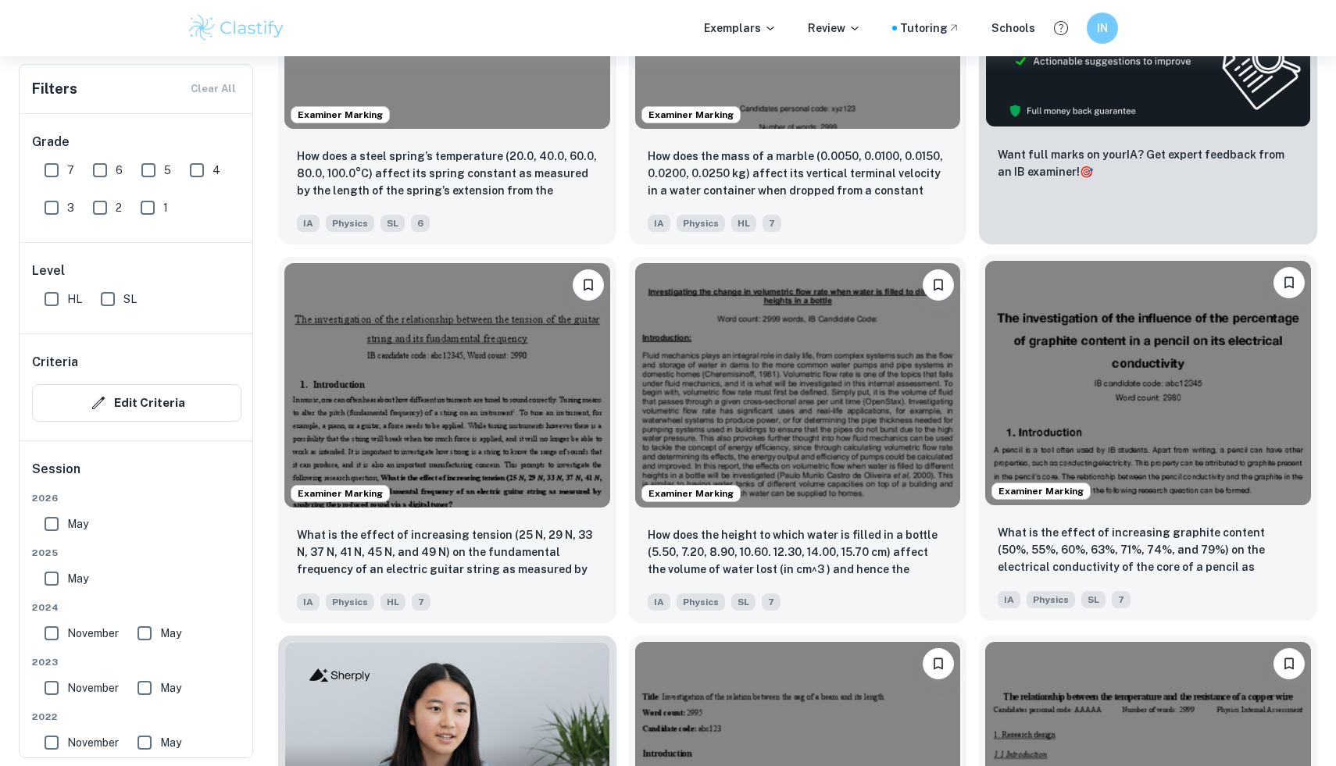
click at [1095, 409] on img at bounding box center [1148, 383] width 326 height 244
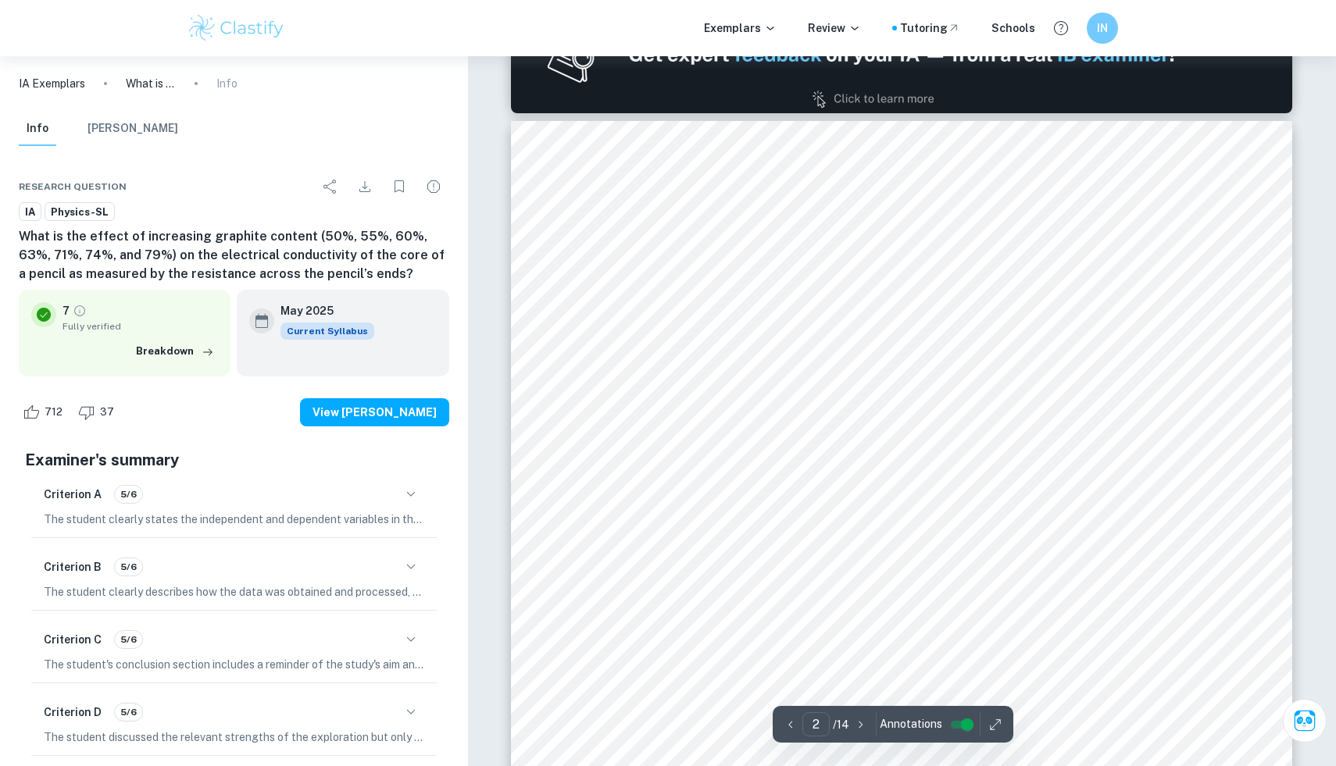
scroll to position [1189, 0]
drag, startPoint x: 684, startPoint y: 429, endPoint x: 809, endPoint y: 462, distance: 129.2
click at [809, 462] on div "2 The graphite in a pencil is a conductor. Conductors are materials that allow …" at bounding box center [901, 672] width 781 height 1105
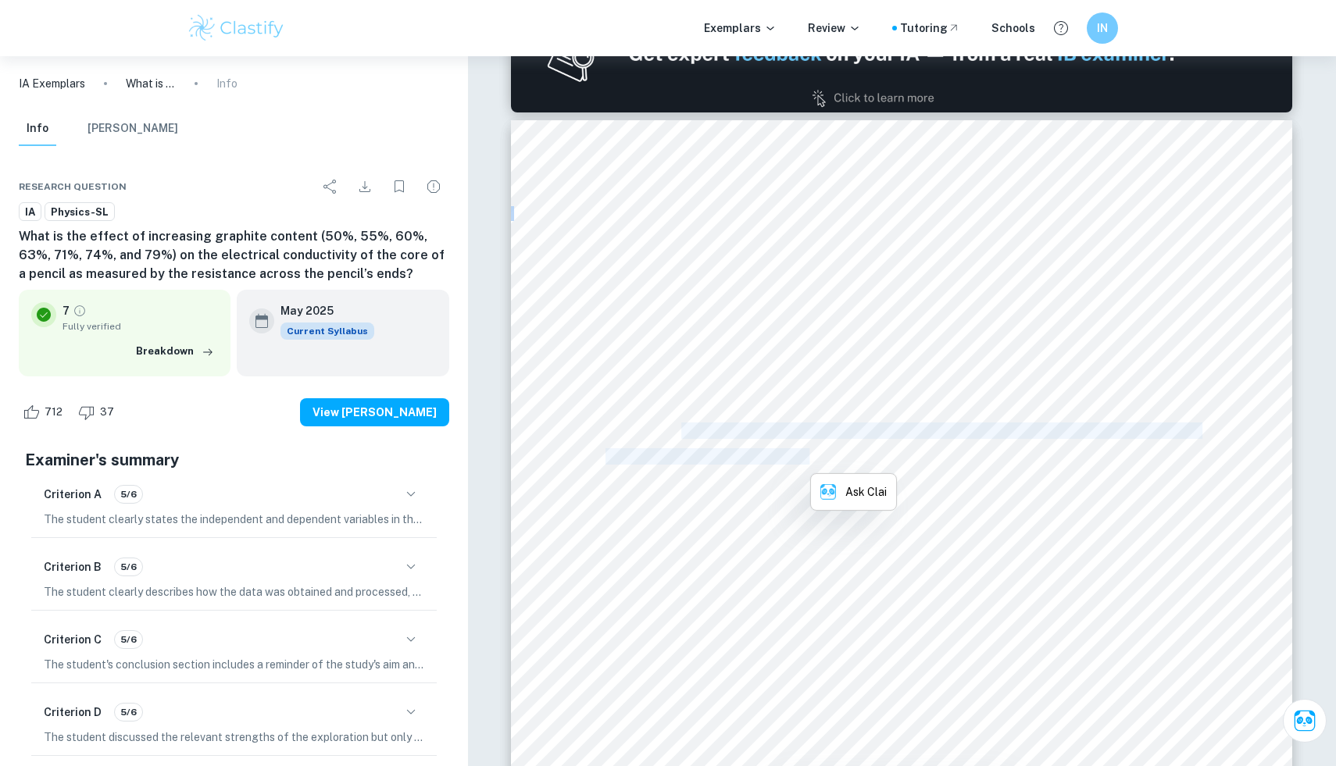
copy div "states that electric current through a conductor is directly proportional to th…"
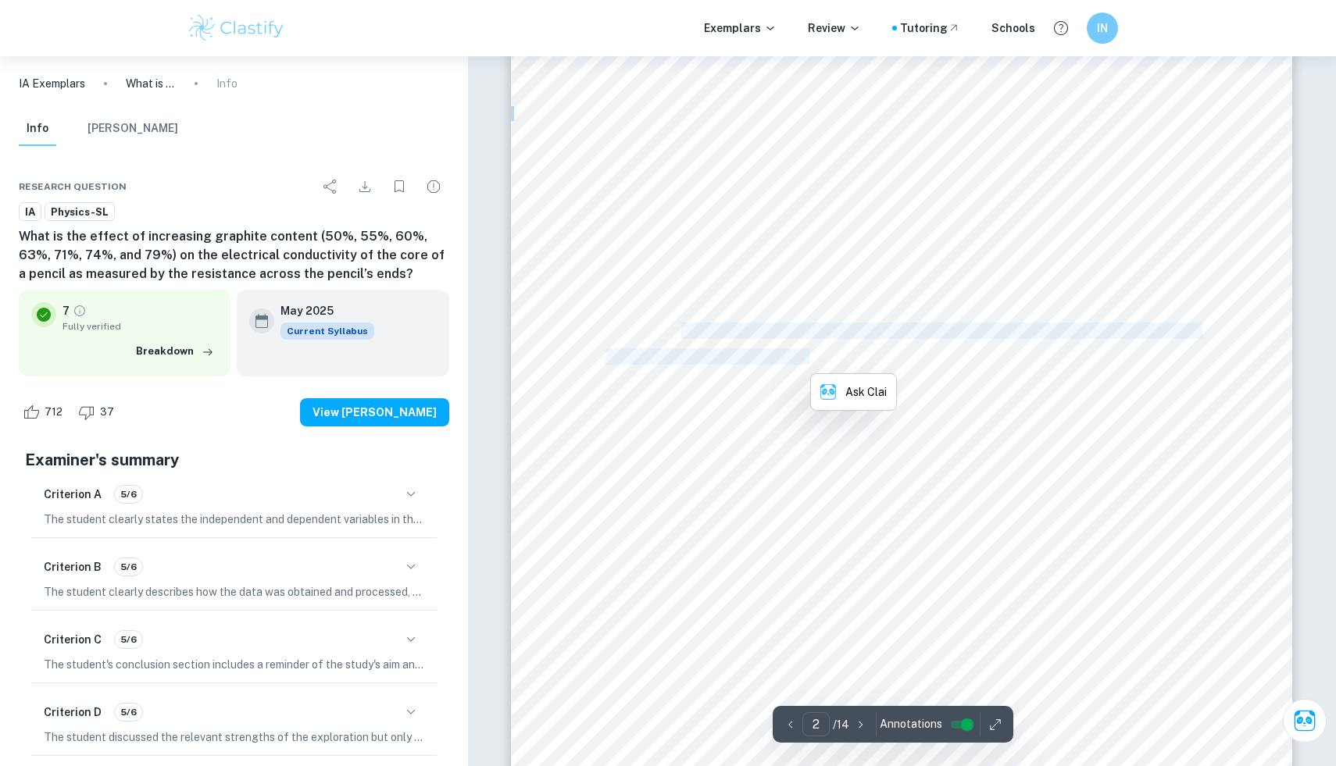
scroll to position [1589, 0]
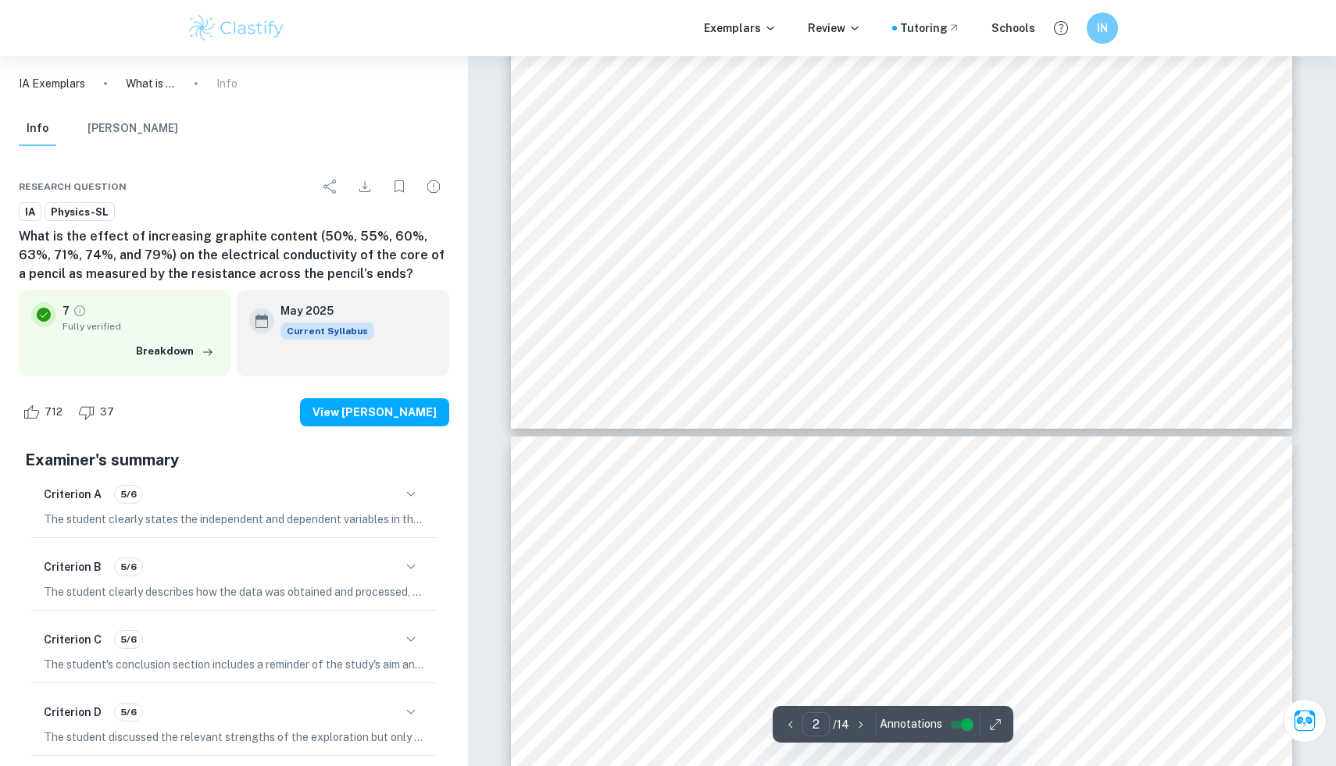
type input "3"
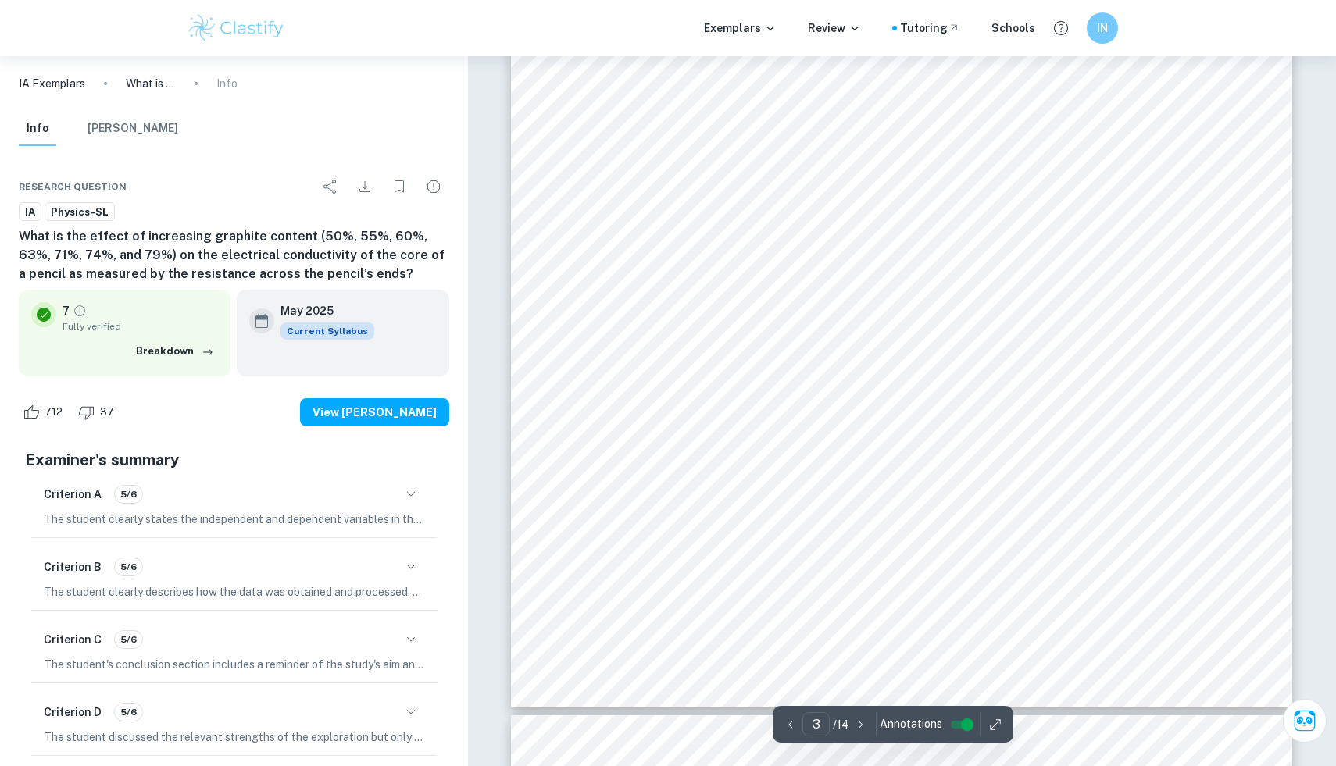
scroll to position [2833, 0]
